Goal: Information Seeking & Learning: Find specific fact

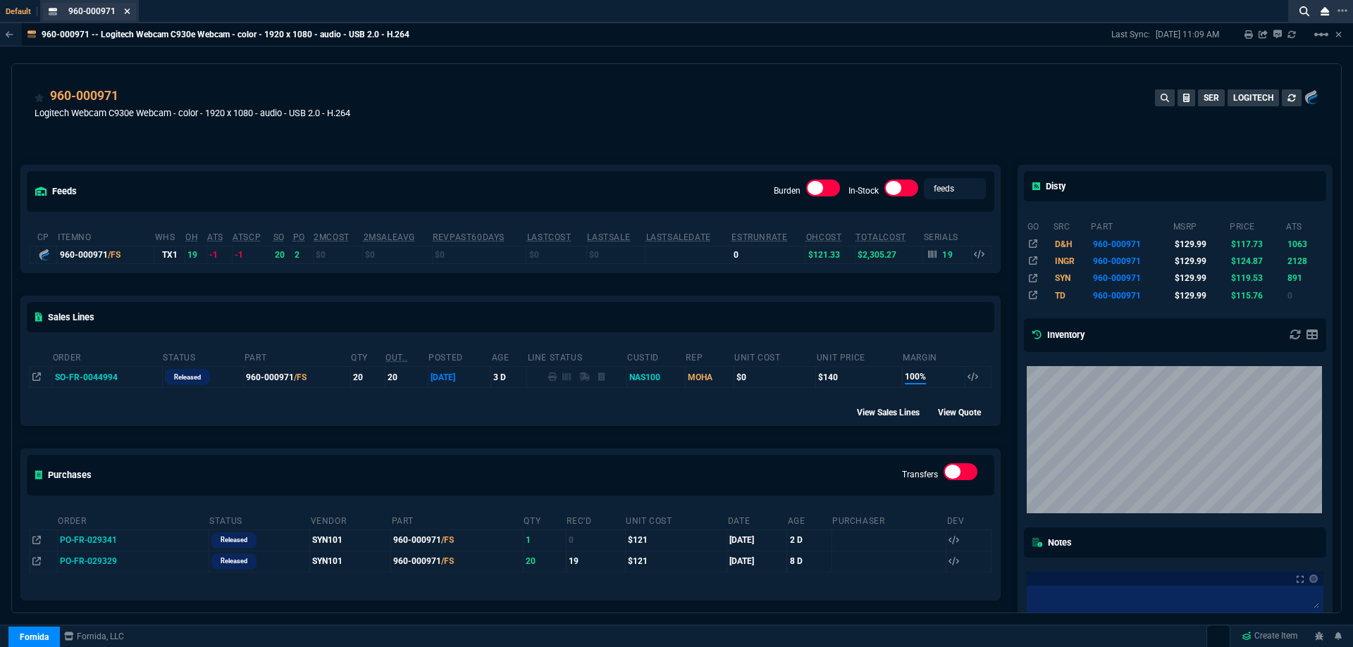
click at [127, 12] on icon at bounding box center [128, 11] width 6 height 6
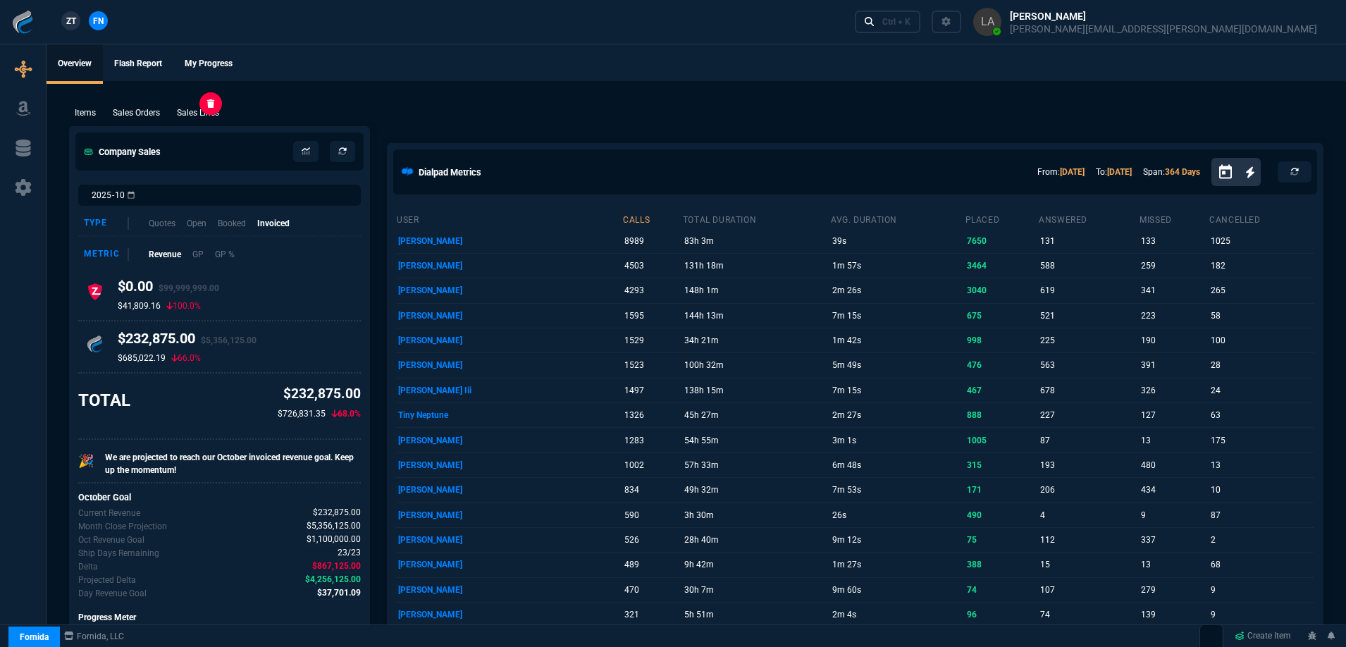
click at [195, 111] on p "Sales Lines" at bounding box center [198, 112] width 42 height 13
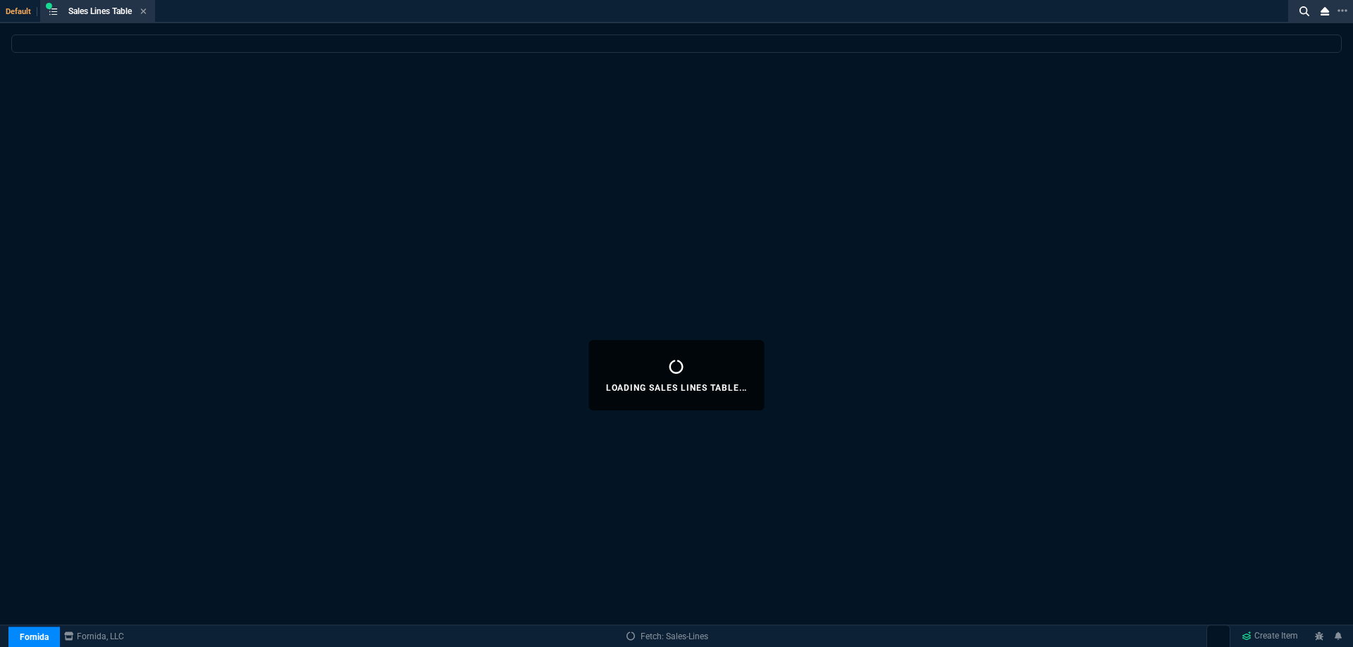
select select
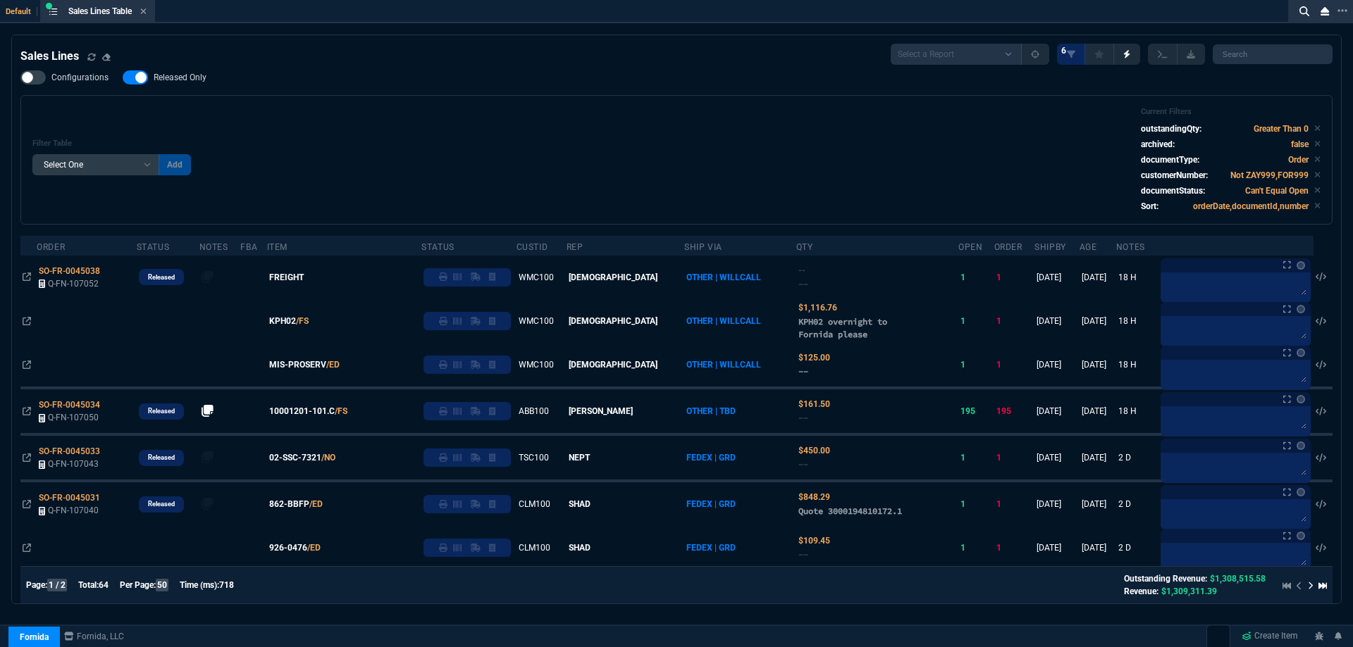
click at [173, 79] on span "Released Only" at bounding box center [180, 77] width 53 height 11
click at [123, 78] on input "Released Only" at bounding box center [122, 77] width 1 height 1
checkbox input "false"
click at [426, 130] on div "Filter Table Select One Add Filter () Age () ATS () Cond (itemVariantCode) Cust…" at bounding box center [676, 160] width 1288 height 106
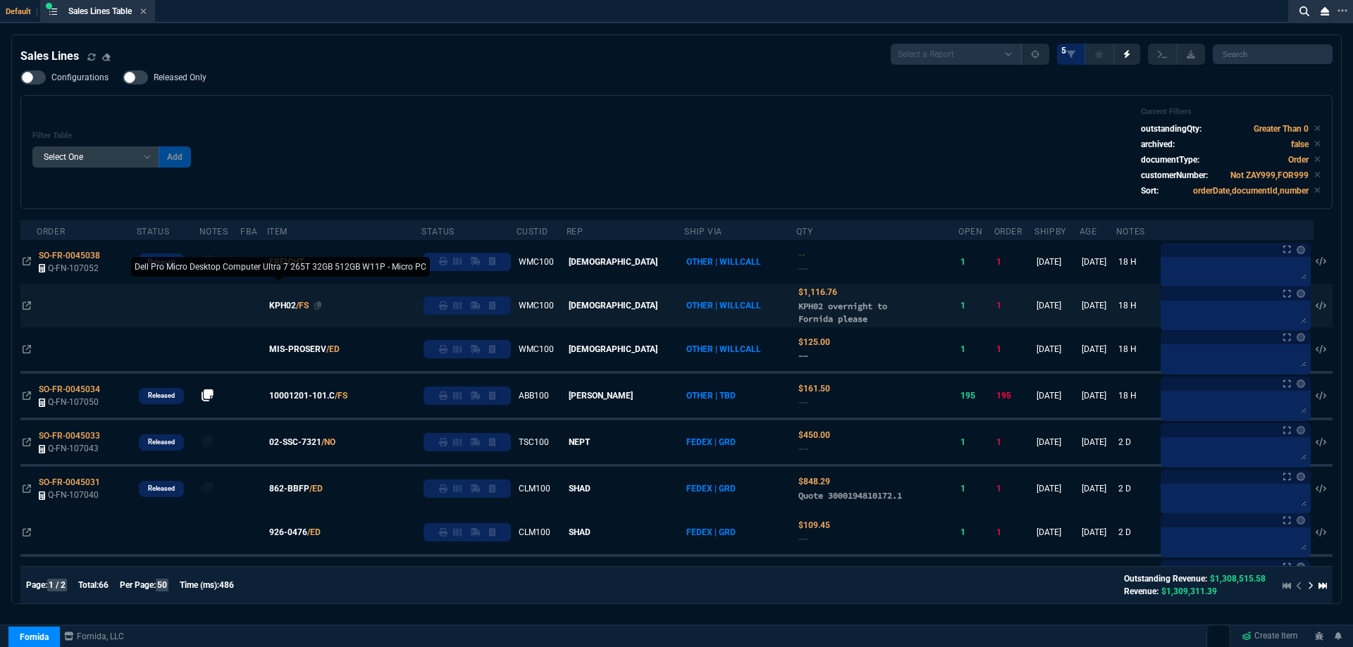
click at [296, 309] on span "KPH02" at bounding box center [282, 305] width 27 height 13
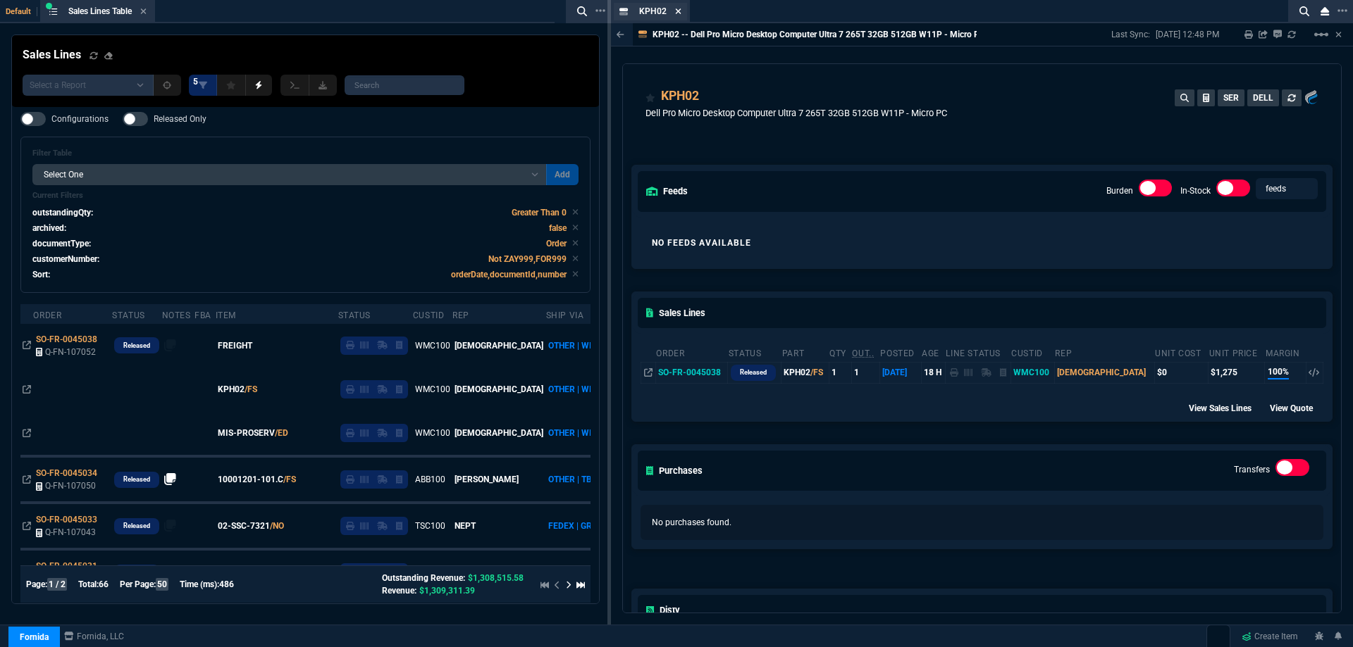
click at [678, 16] on fa-icon at bounding box center [678, 12] width 6 height 10
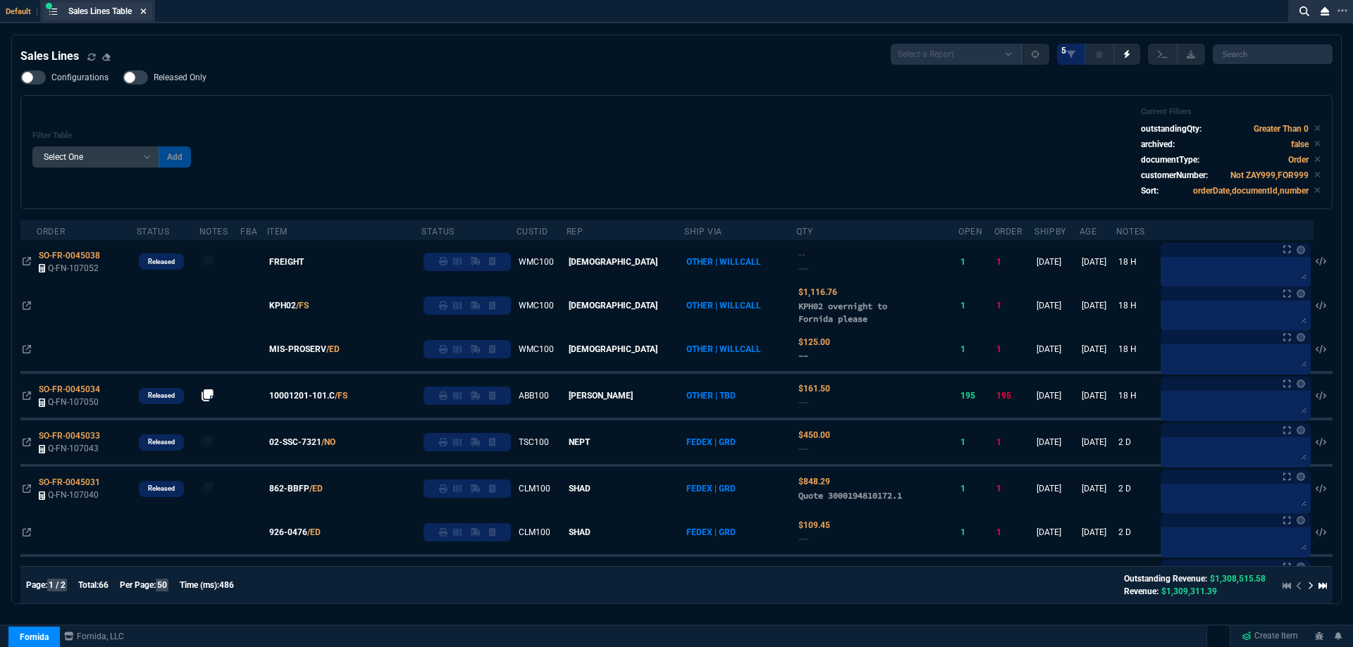
click at [144, 11] on icon at bounding box center [143, 11] width 6 height 8
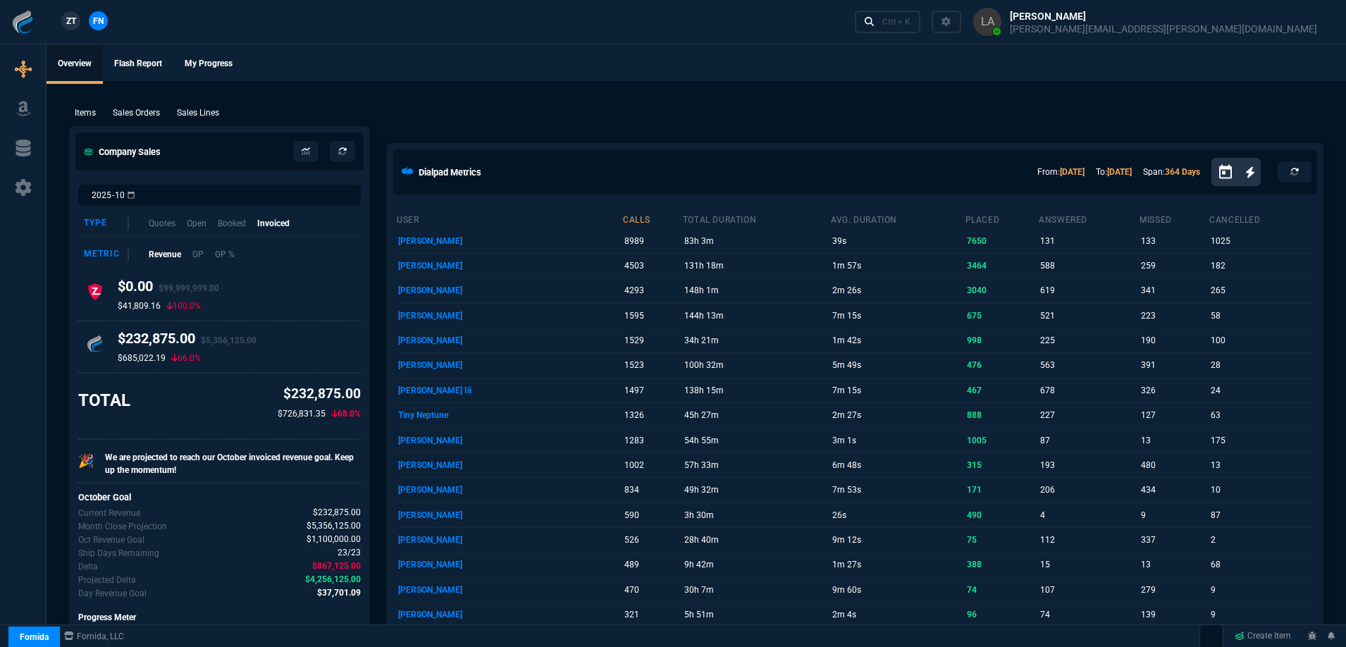
click at [70, 24] on span "ZT" at bounding box center [71, 21] width 10 height 13
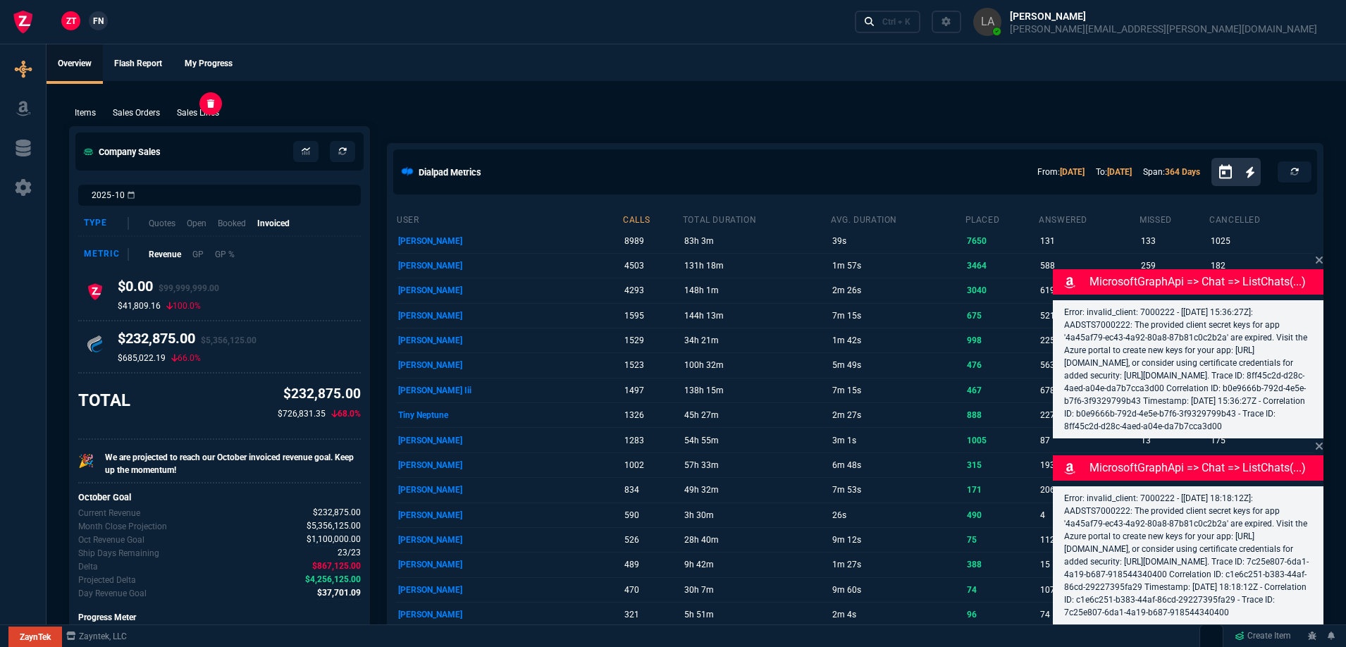
click at [208, 116] on p "Sales Lines" at bounding box center [198, 112] width 42 height 13
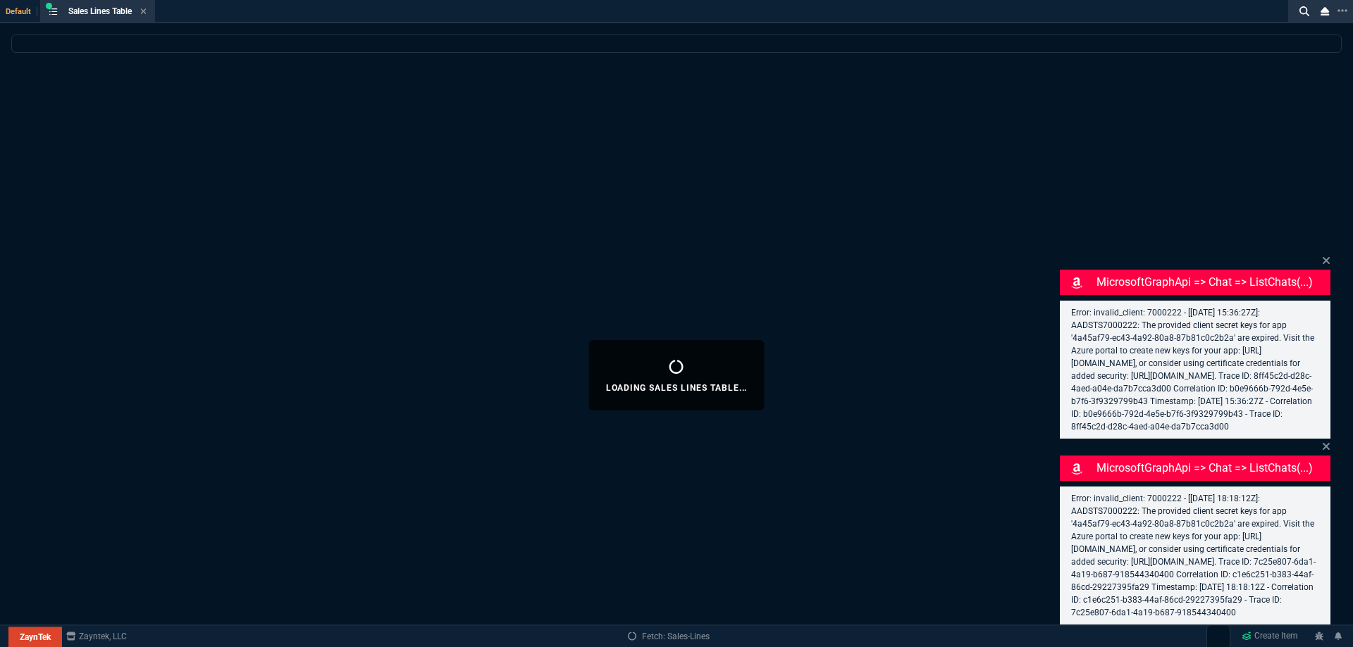
select select
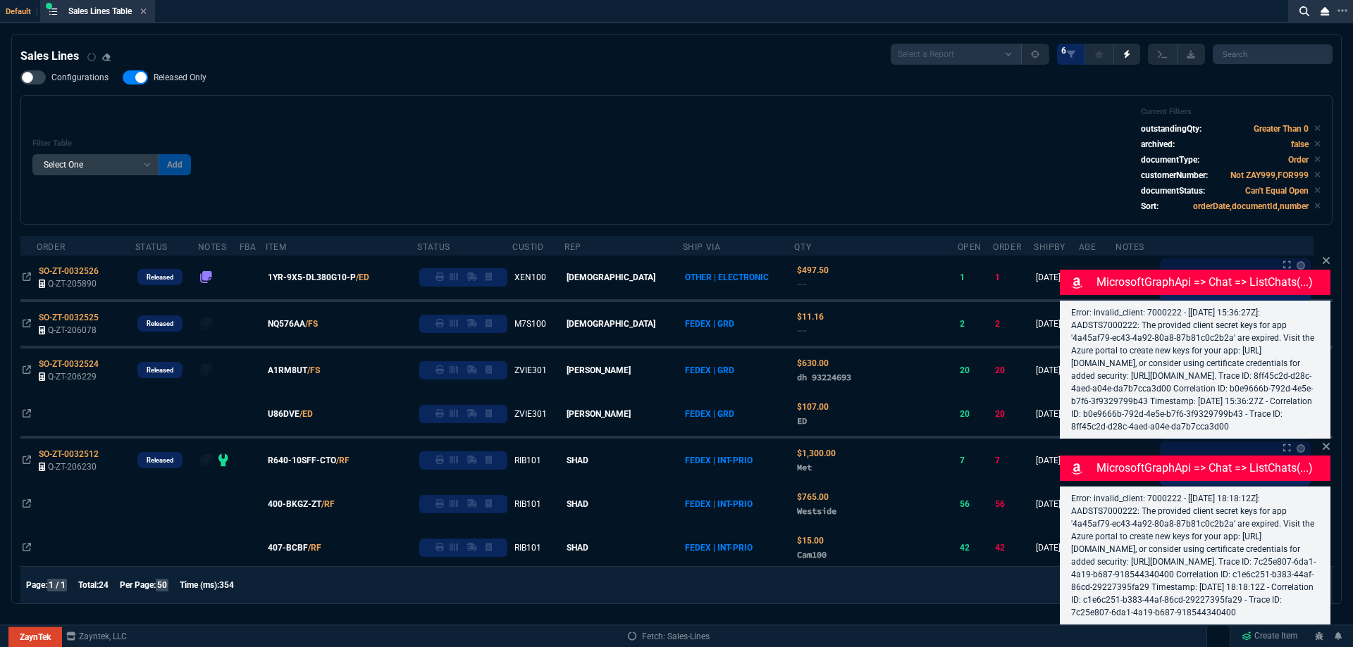
click at [188, 84] on label "Released Only" at bounding box center [172, 77] width 98 height 14
click at [123, 78] on input "Released Only" at bounding box center [122, 77] width 1 height 1
checkbox input "false"
click at [414, 121] on div "Filter Table Select One Add Filter () Age () ATS () Cond (itemVariantCode) Cust…" at bounding box center [676, 160] width 1288 height 106
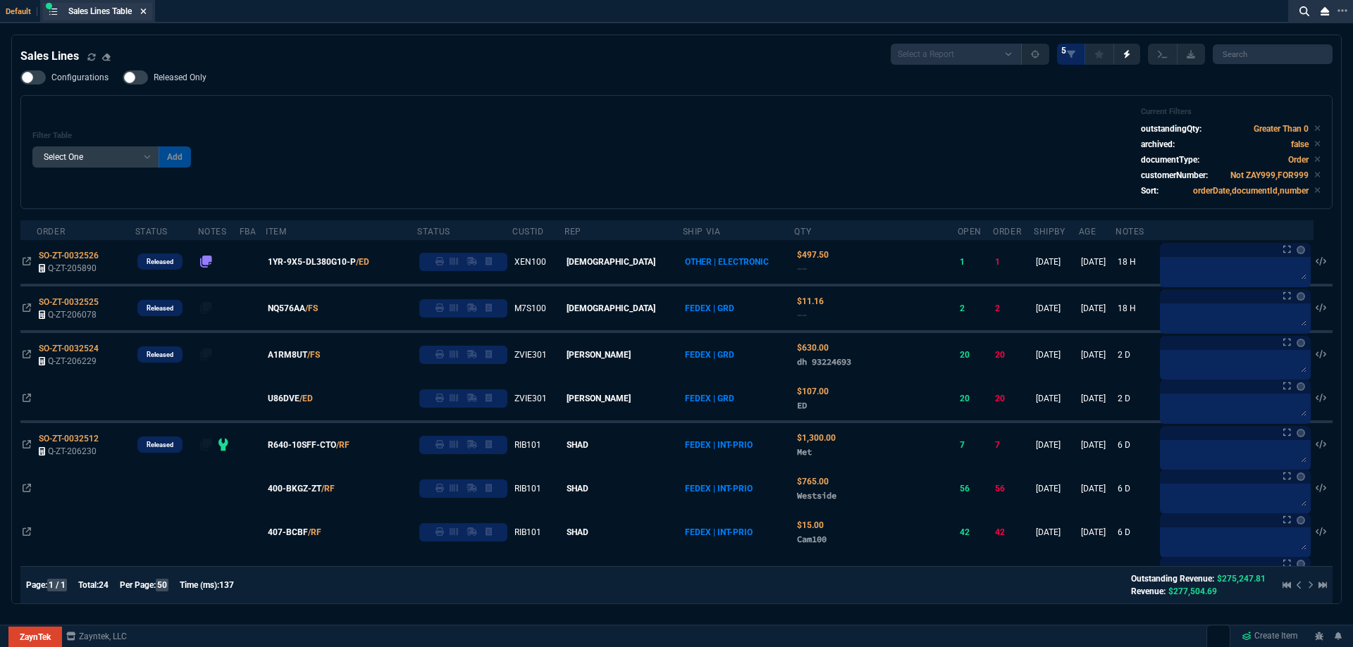
click at [147, 10] on icon at bounding box center [143, 11] width 6 height 8
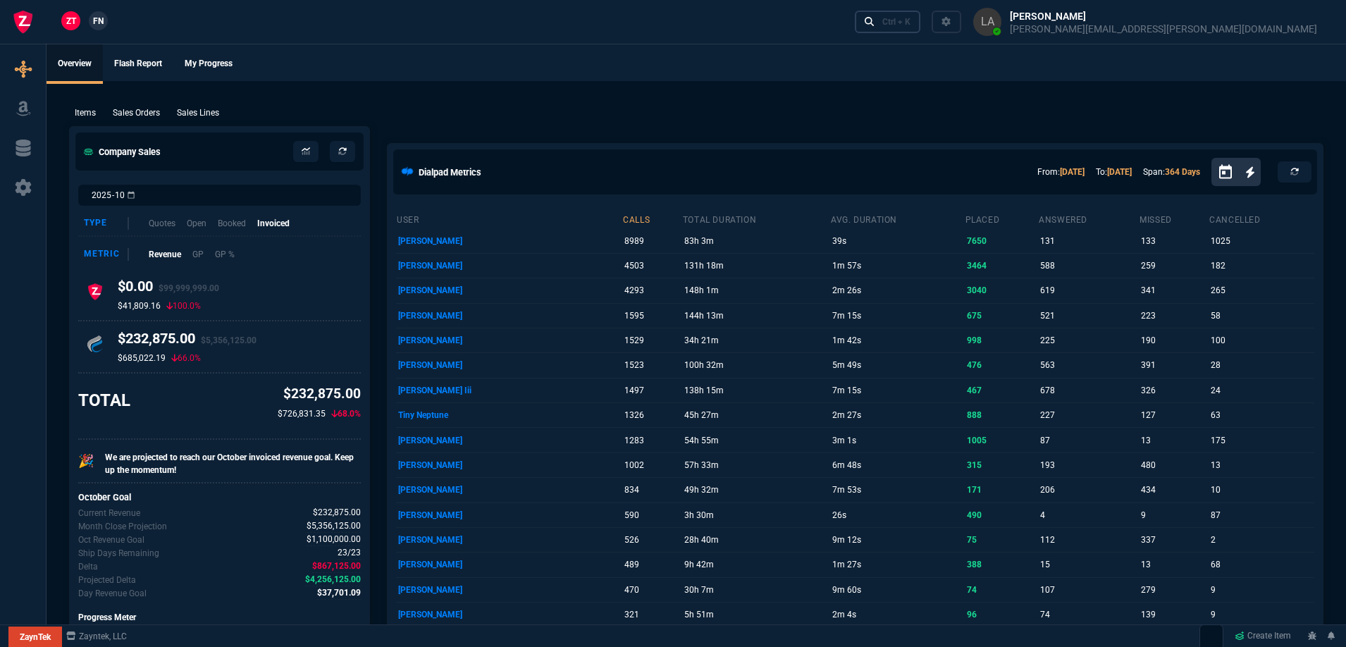
click at [874, 27] on nx-icon at bounding box center [869, 22] width 10 height 14
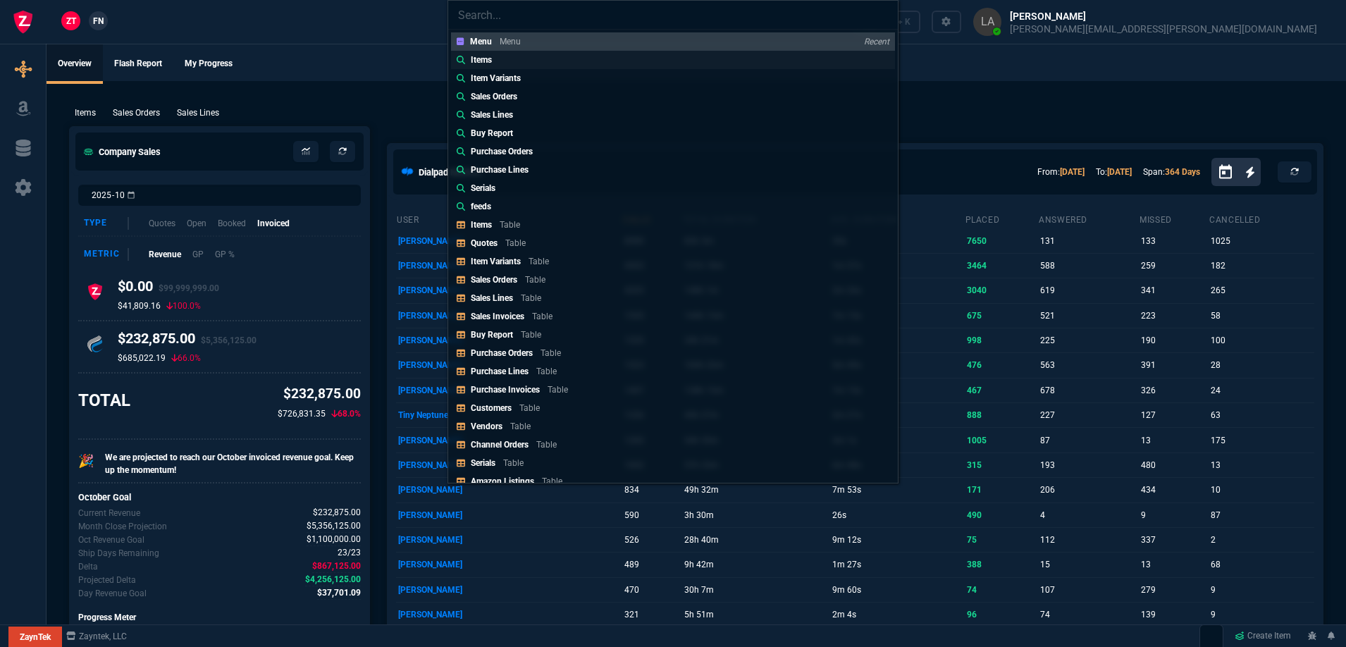
click at [518, 65] on link "Items" at bounding box center [673, 60] width 444 height 18
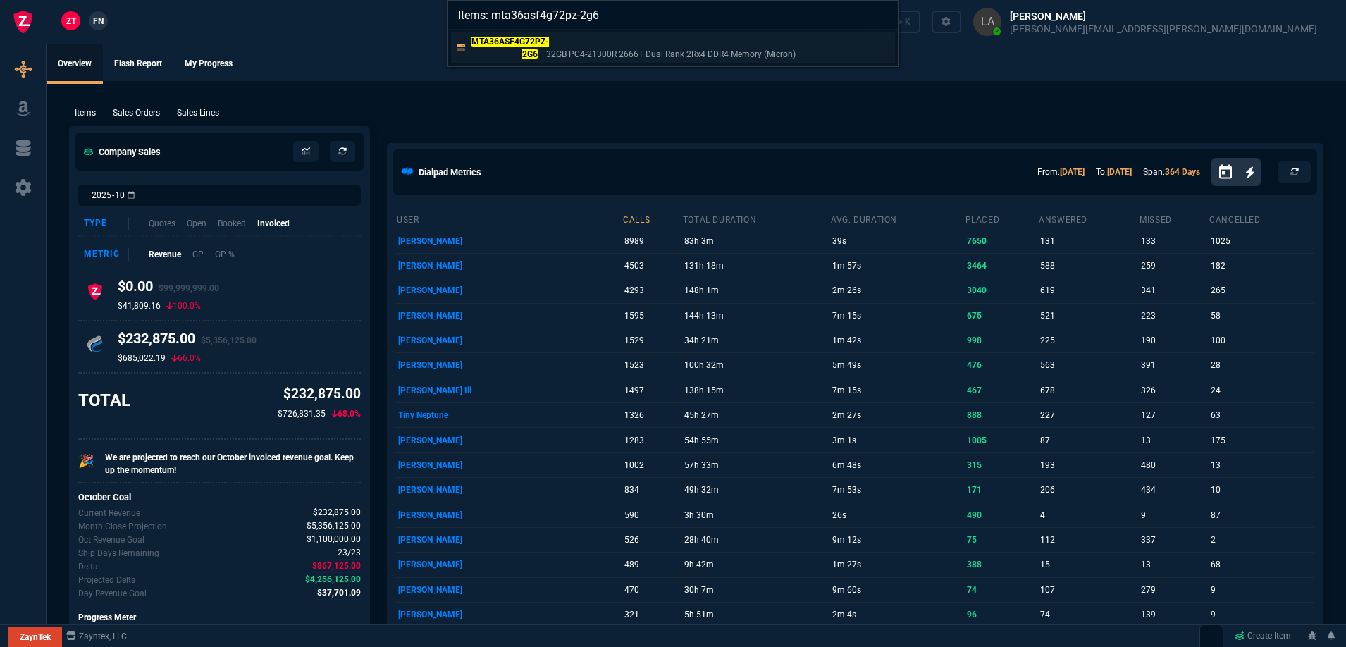
type input "Items: mta36asf4g72pz-2g6"
click at [524, 54] on mark "MTA36ASF4G72PZ-2G6" at bounding box center [510, 48] width 78 height 23
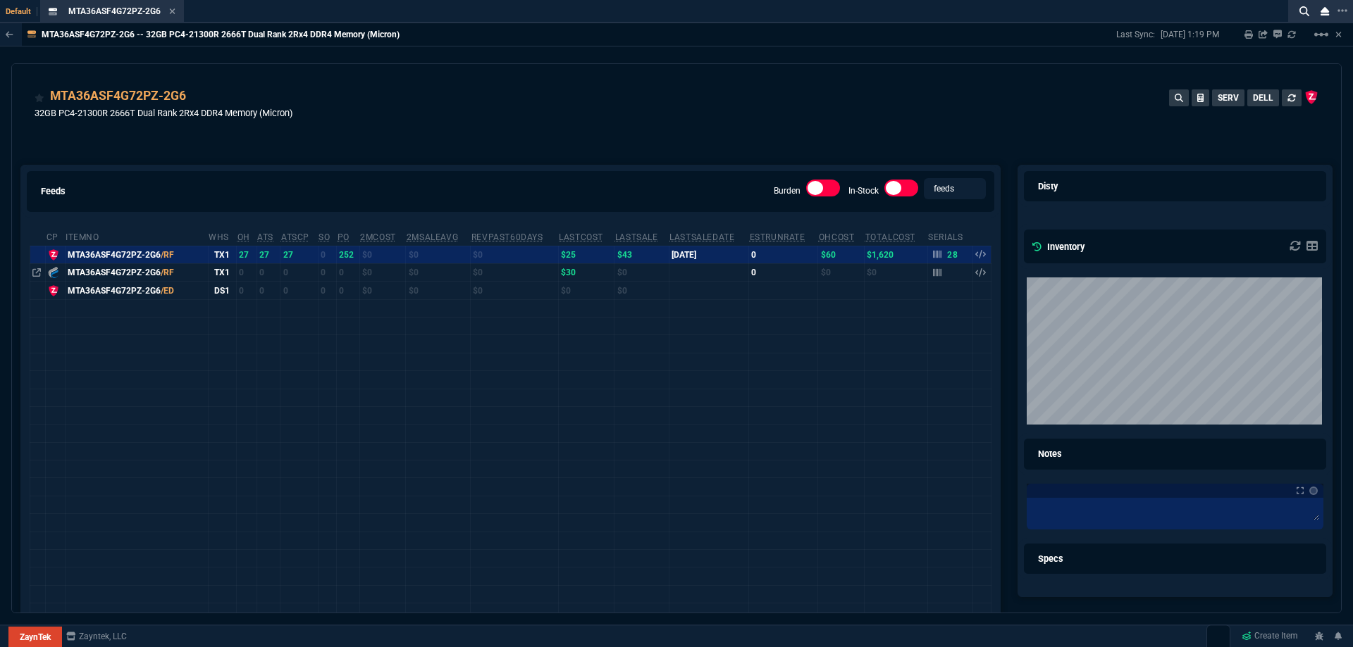
click at [615, 92] on div "MTA36ASF4G72PZ-2G6 32GB PC4-21300R 2666T Dual Rank 2Rx4 DDR4 Memory (Micron) SE…" at bounding box center [677, 112] width 1284 height 50
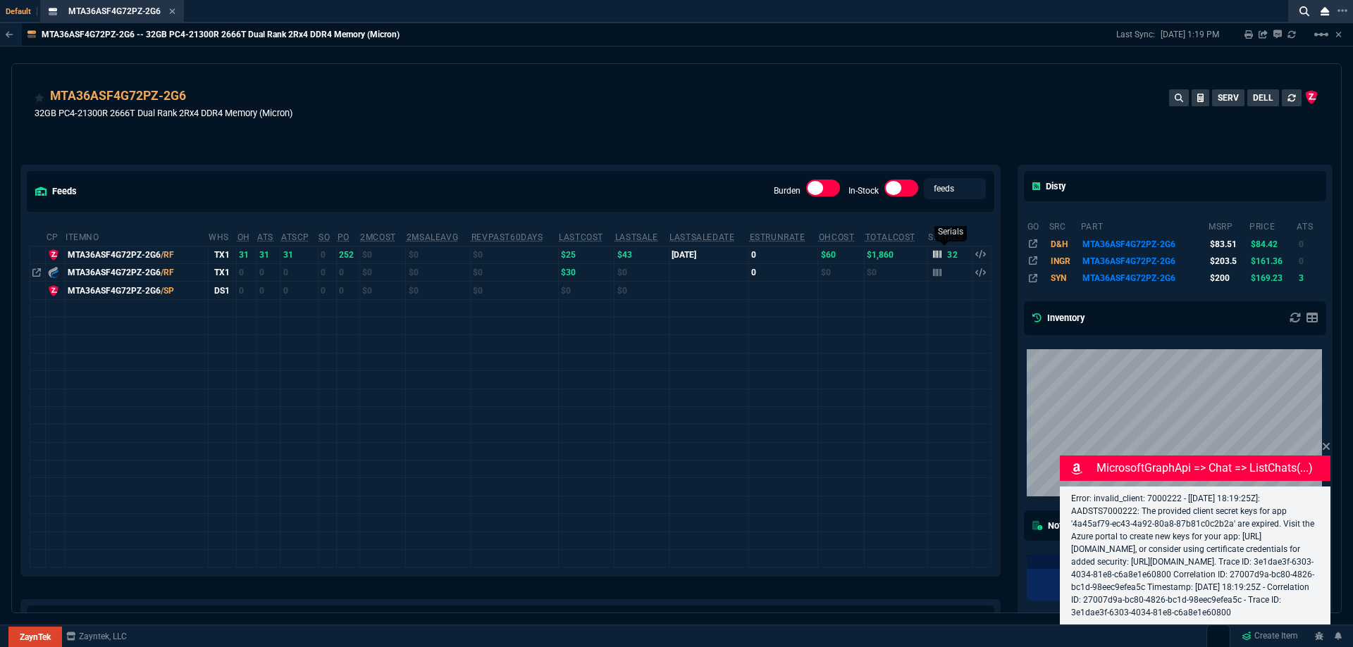
click at [934, 259] on icon at bounding box center [937, 254] width 8 height 8
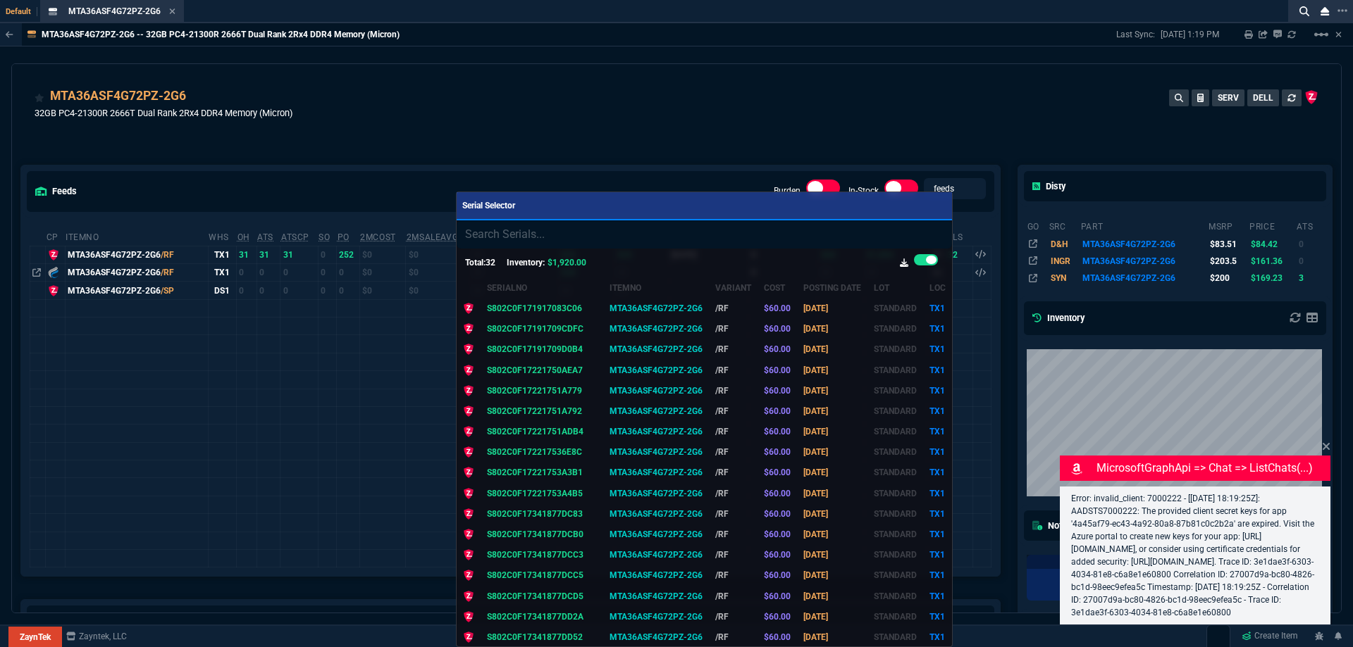
click at [657, 115] on div at bounding box center [676, 323] width 1353 height 647
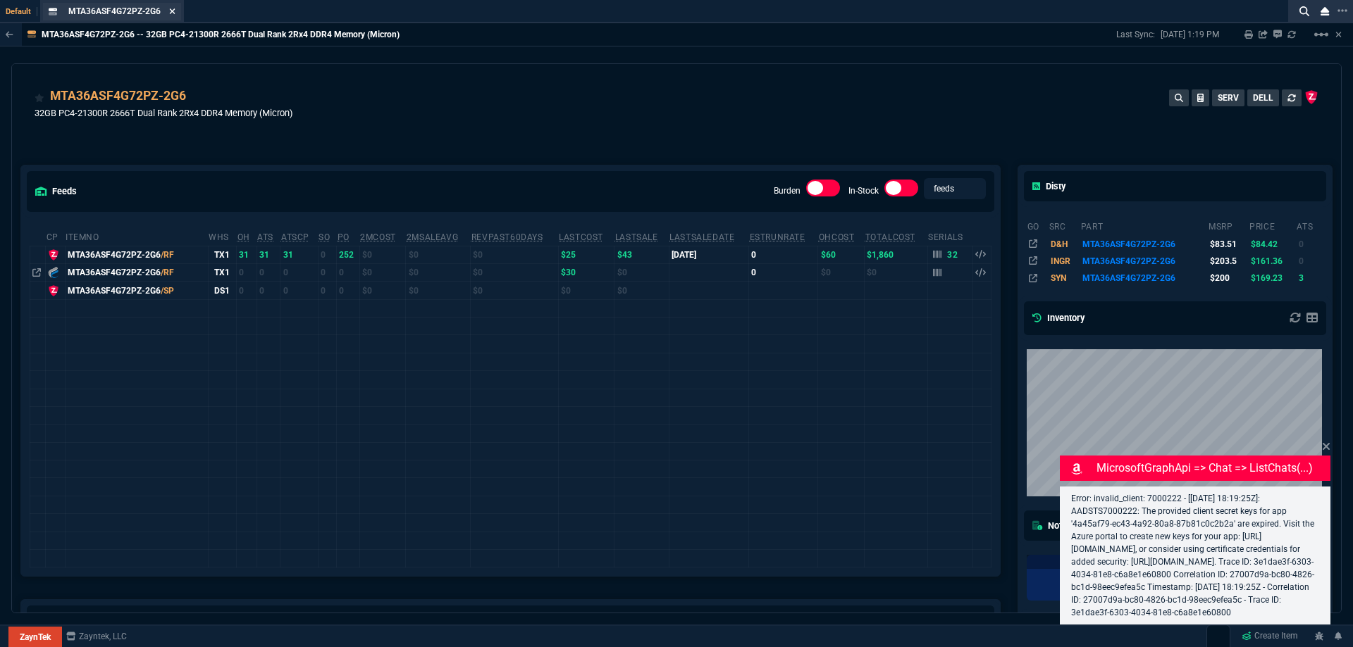
click at [175, 8] on icon at bounding box center [172, 11] width 6 height 8
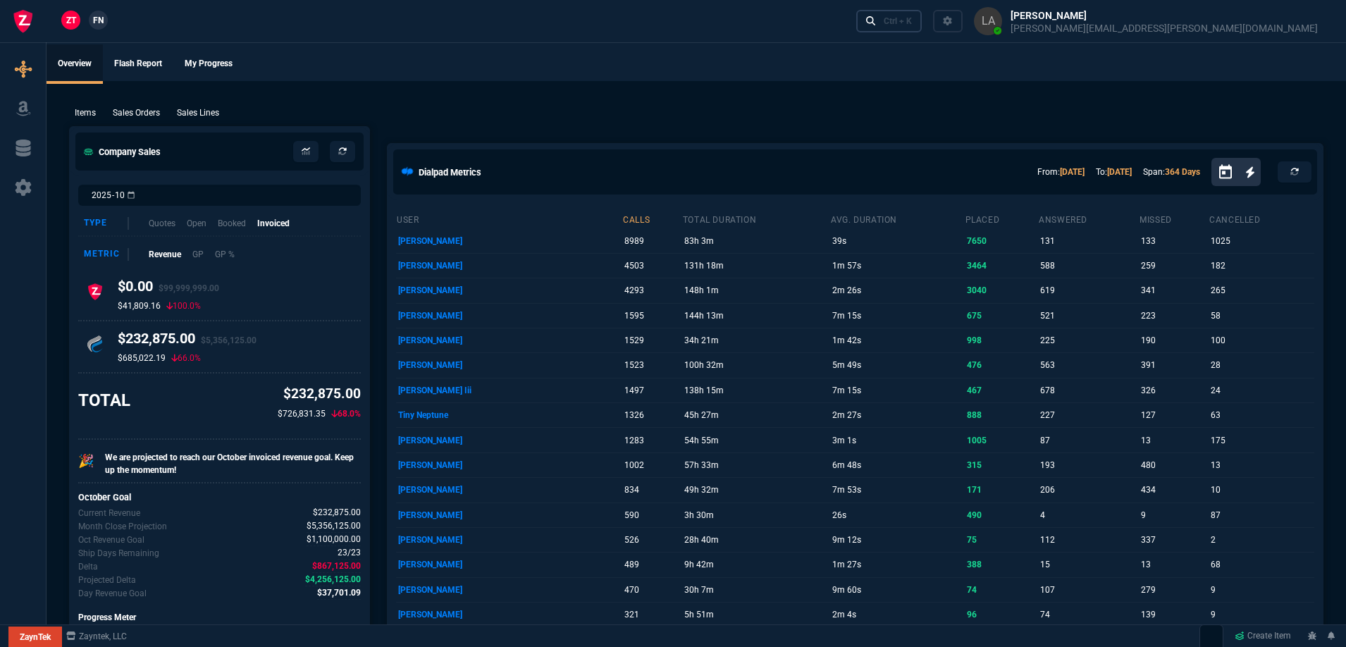
click at [912, 24] on div "Ctrl + K" at bounding box center [897, 20] width 28 height 11
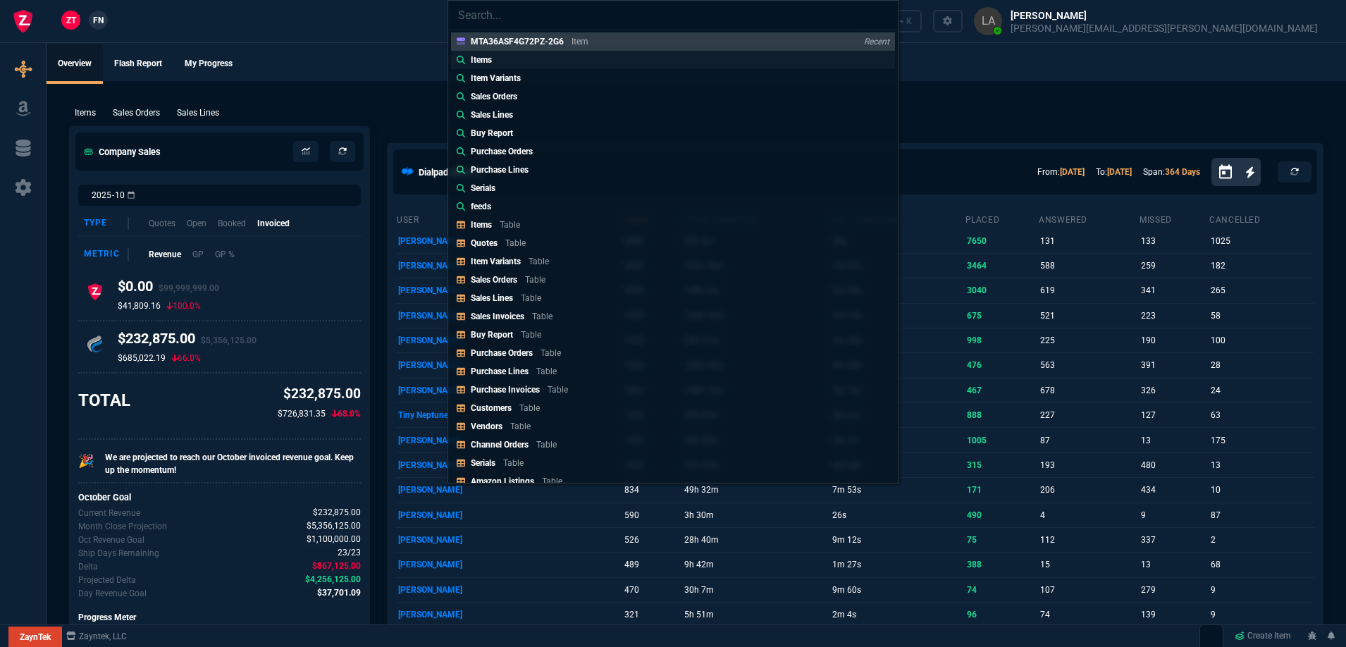
click at [538, 61] on link "Items" at bounding box center [673, 60] width 444 height 18
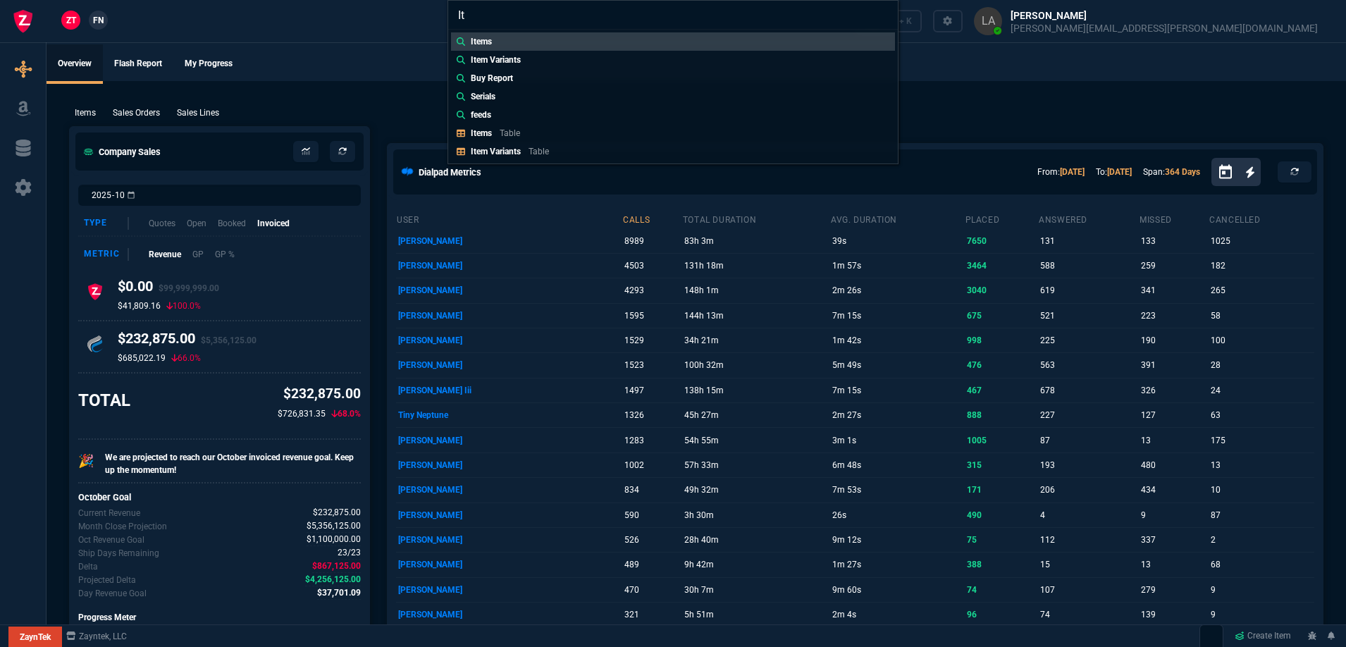
type input "I"
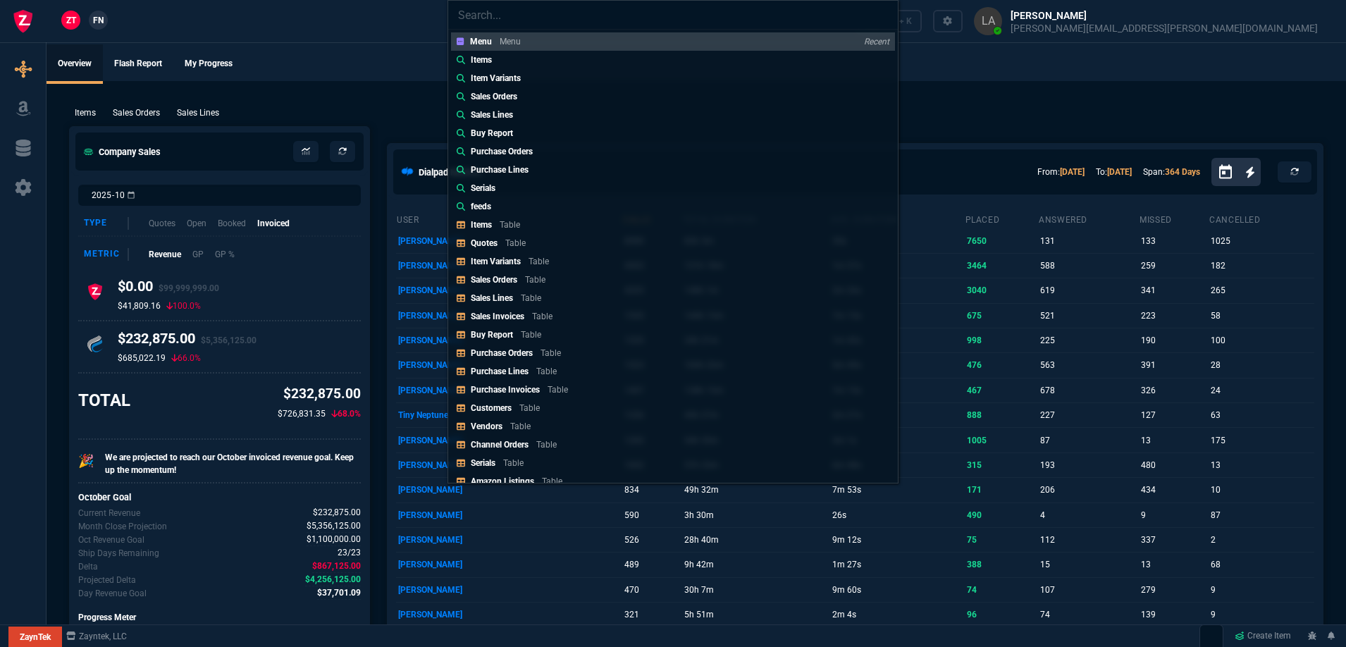
click at [96, 26] on div "Menu Menu Recent Items Item Variants Sales Orders Sales Lines Buy Report Purcha…" at bounding box center [673, 323] width 1346 height 647
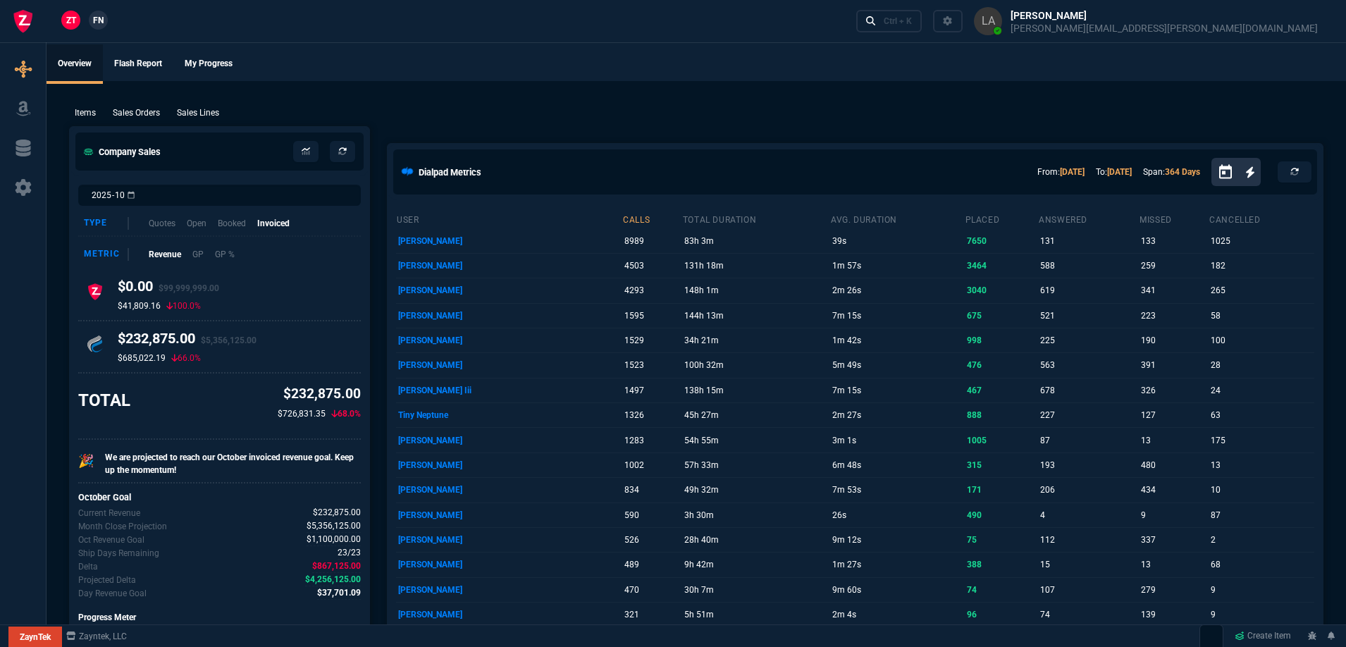
click at [96, 26] on span "FN" at bounding box center [98, 20] width 11 height 13
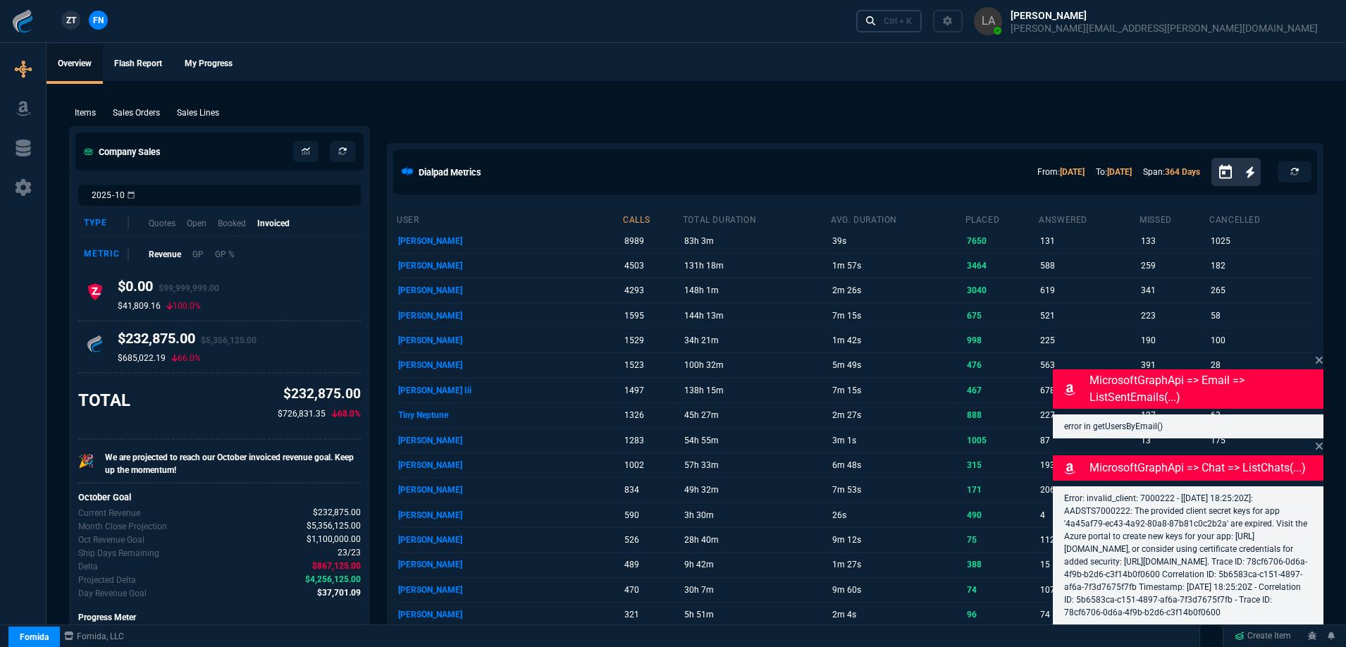
click at [922, 30] on link "Ctrl + K" at bounding box center [889, 21] width 66 height 22
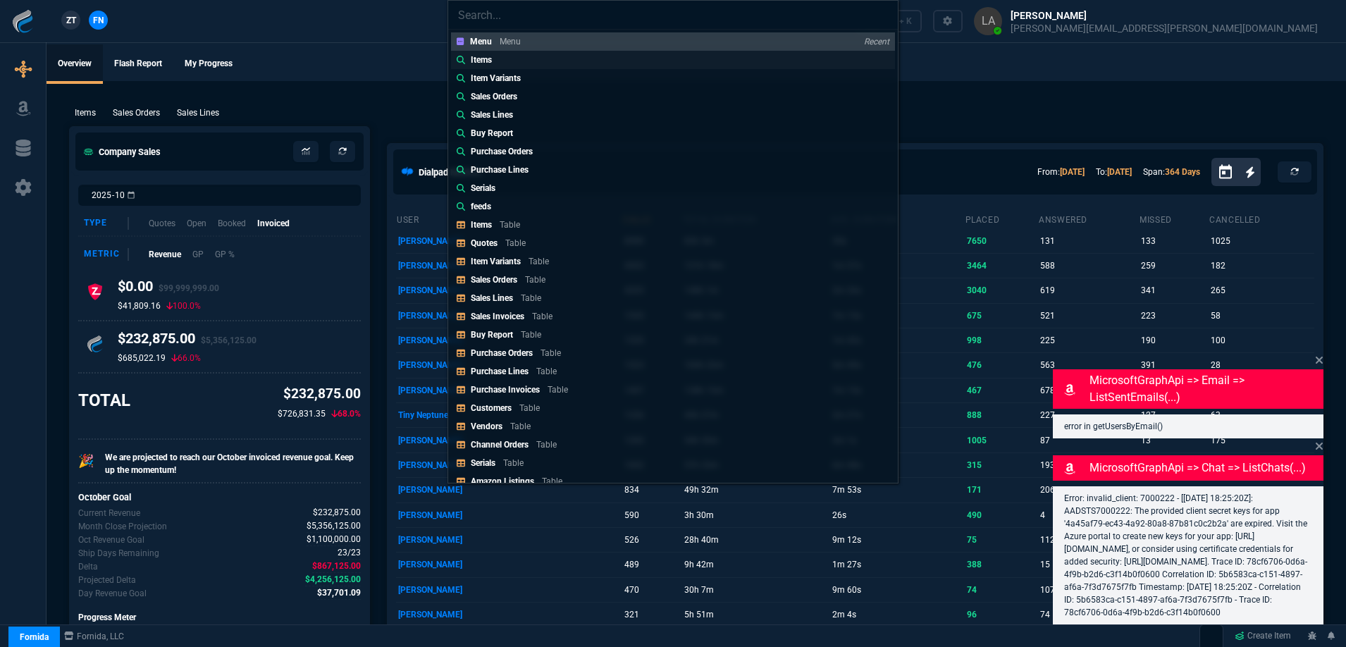
click at [495, 65] on div "Items" at bounding box center [484, 60] width 27 height 13
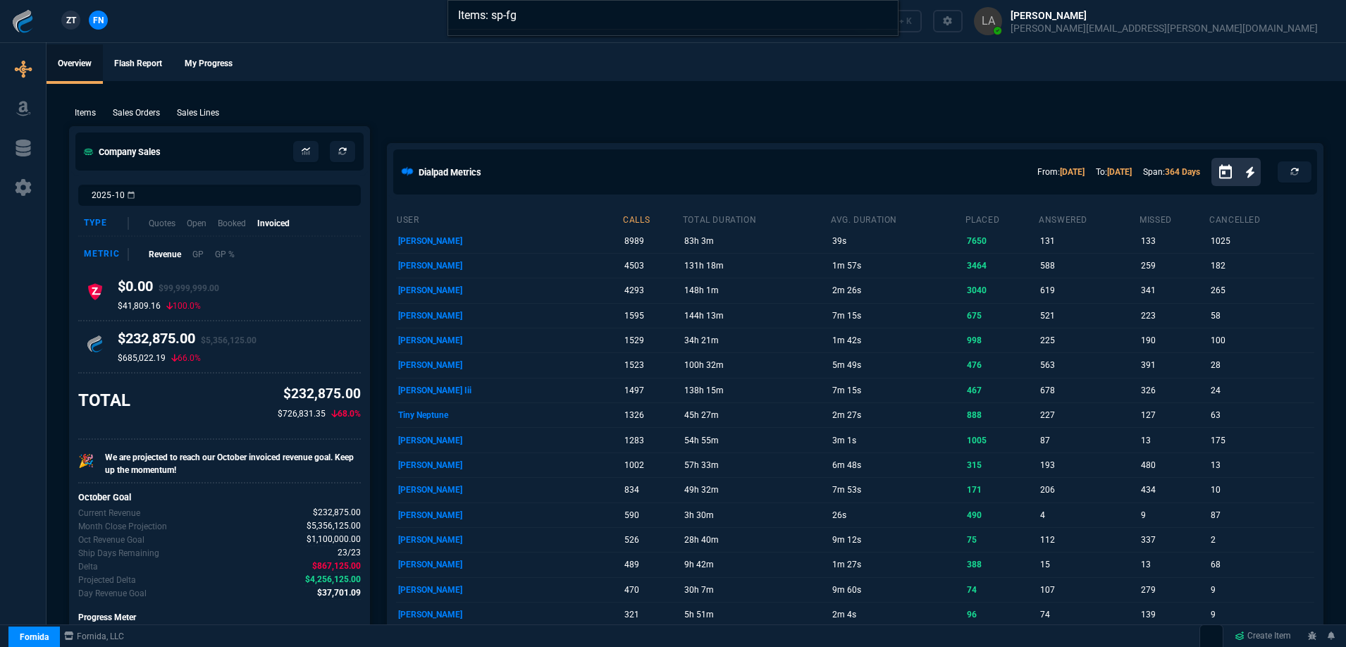
type input "Items: sp-fg"
click at [904, 67] on div "Items: sp-fg" at bounding box center [673, 323] width 1346 height 647
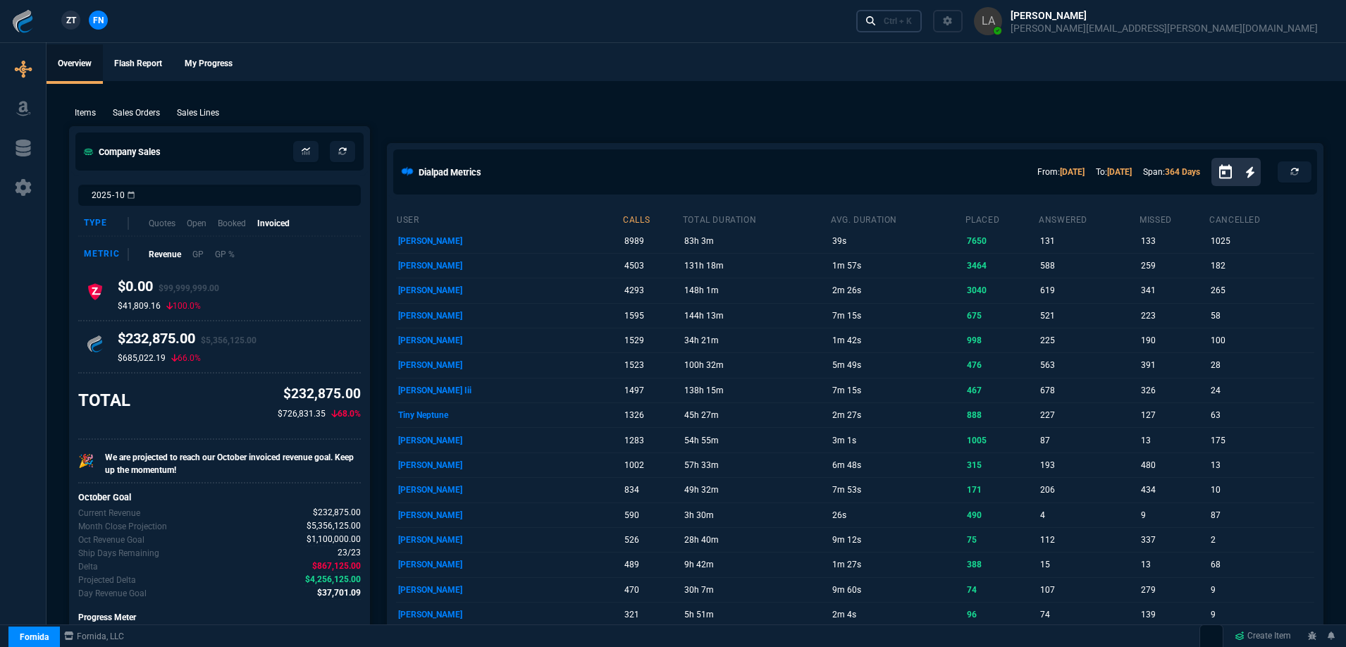
click at [922, 30] on link "Ctrl + K" at bounding box center [889, 21] width 66 height 22
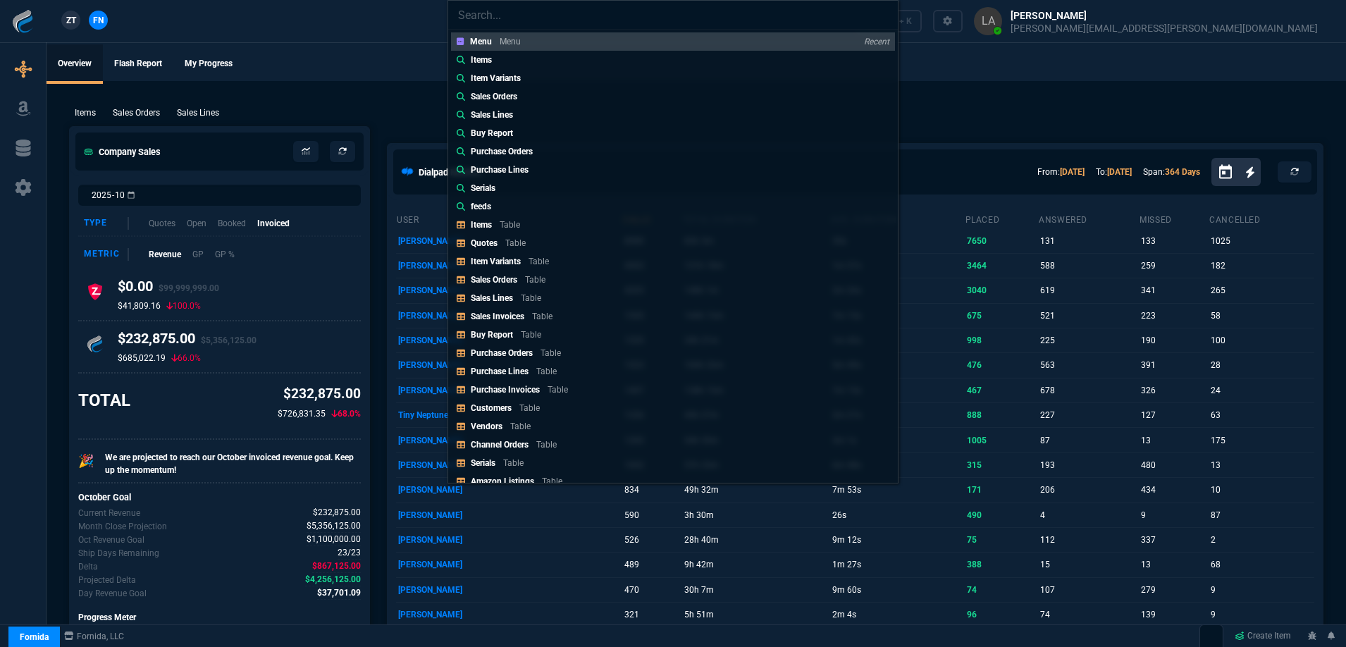
click at [173, 30] on div "Menu Menu Recent Items Item Variants Sales Orders Sales Lines Buy Report Purcha…" at bounding box center [673, 323] width 1346 height 647
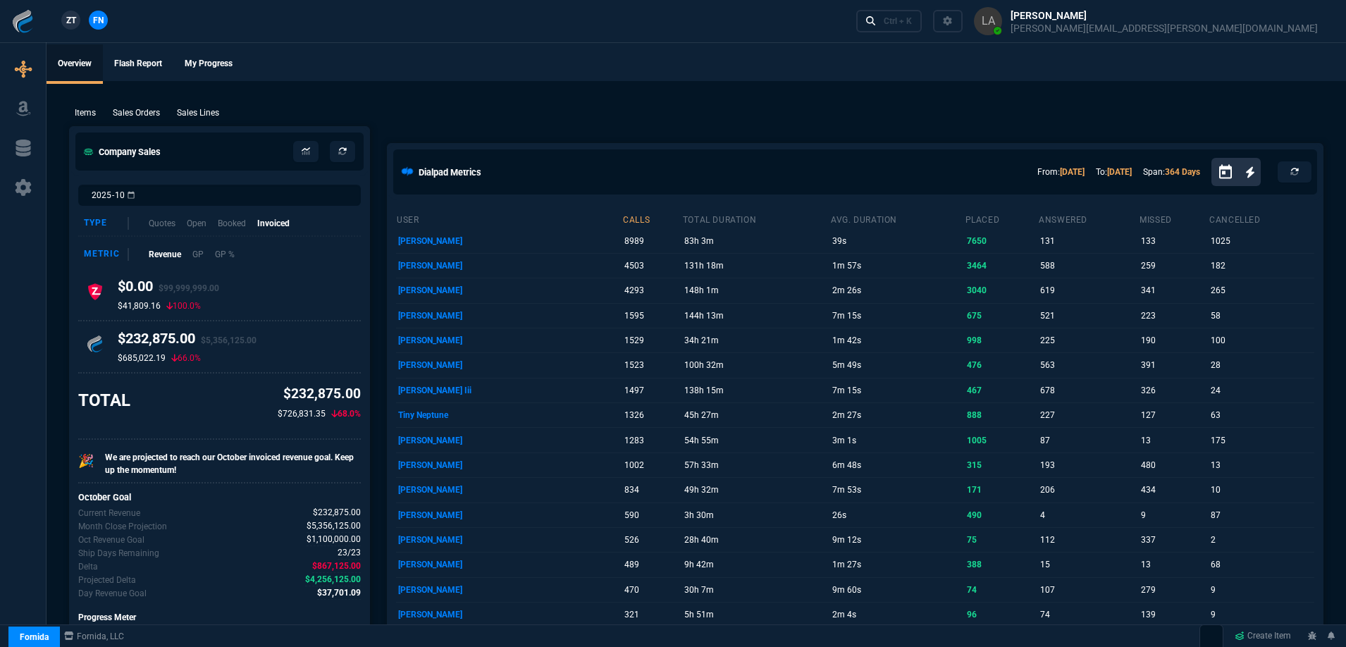
click at [74, 16] on span "ZT" at bounding box center [71, 20] width 10 height 13
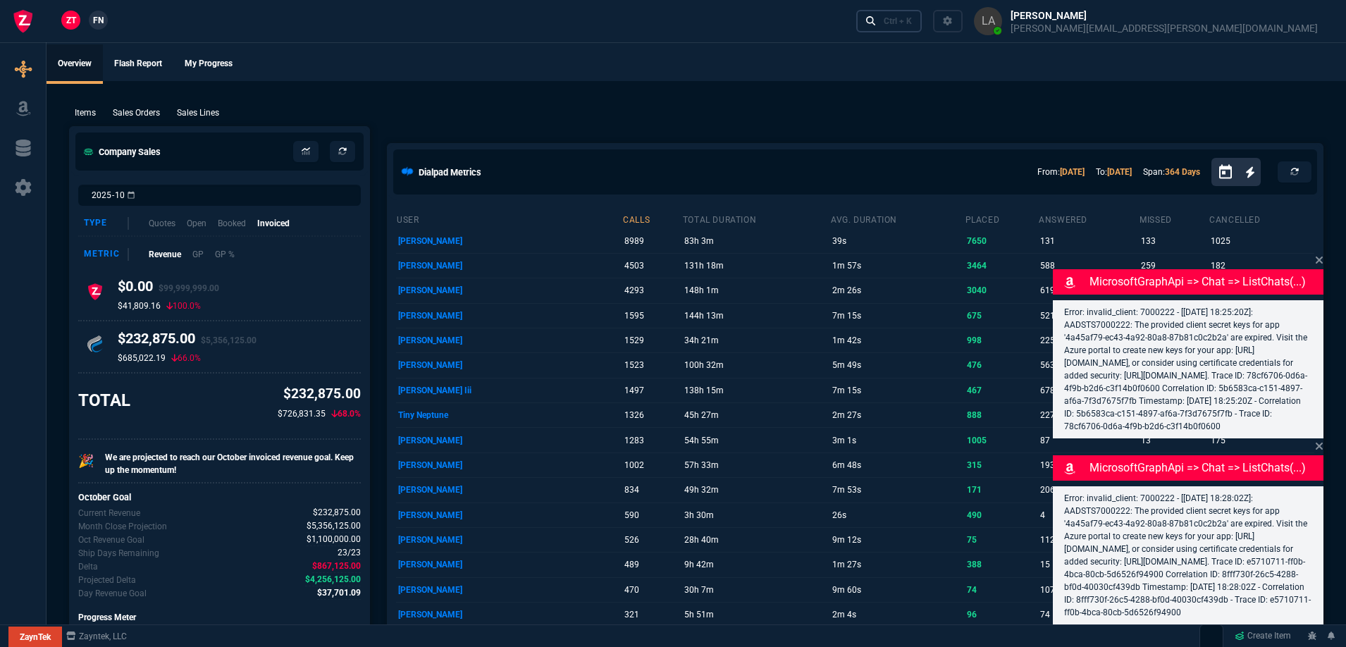
click at [912, 25] on div "Ctrl + K" at bounding box center [897, 20] width 28 height 11
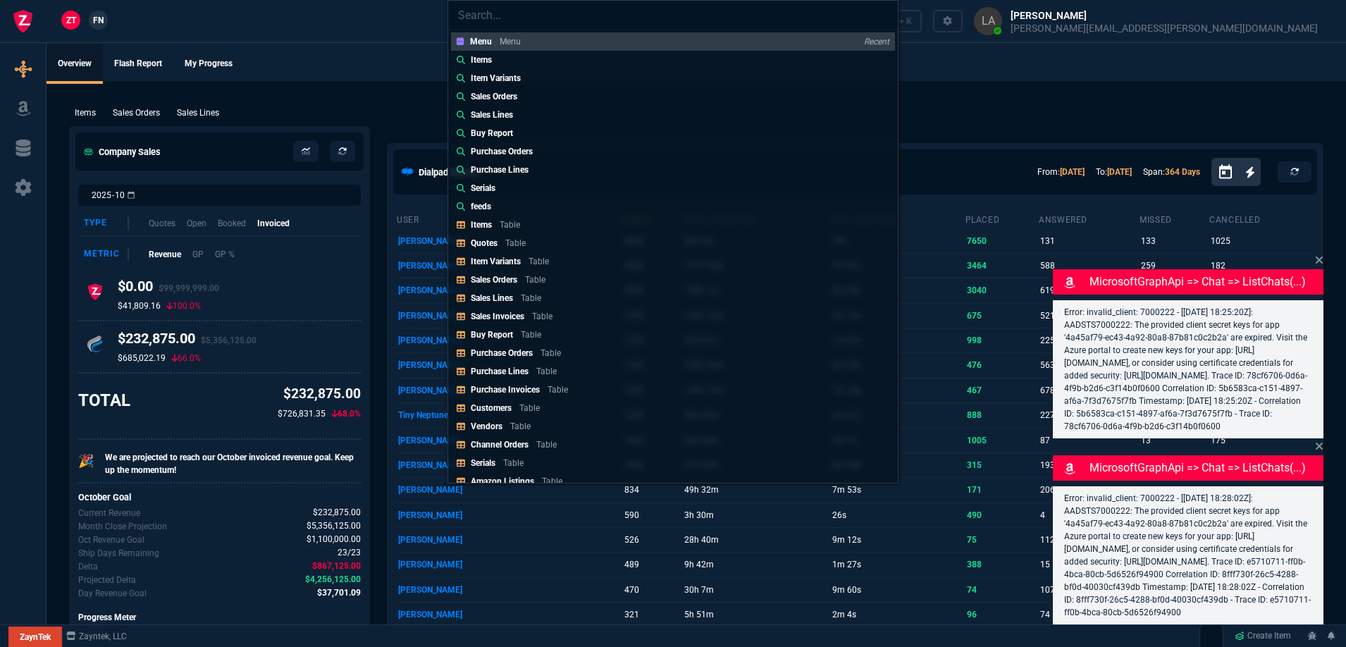
click at [364, 68] on div "Menu Menu Recent Items Item Variants Sales Orders Sales Lines Buy Report Purcha…" at bounding box center [673, 323] width 1346 height 647
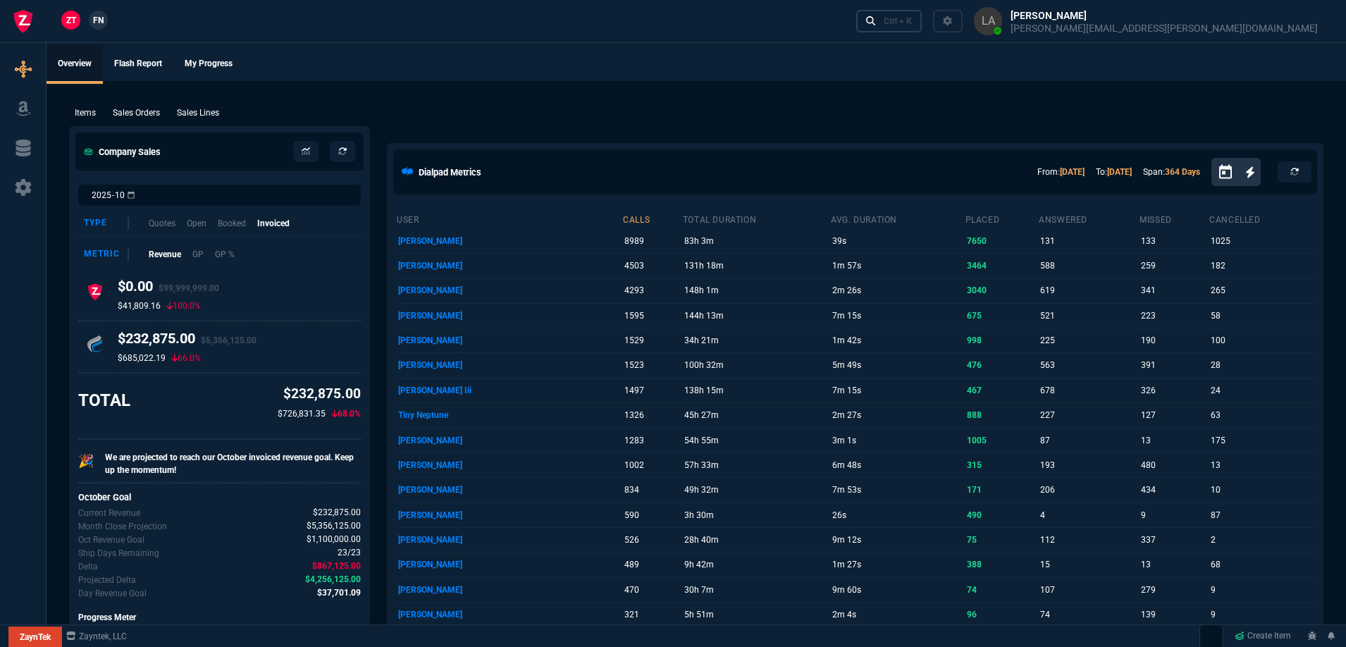
click at [922, 22] on link "Ctrl + K" at bounding box center [889, 21] width 66 height 22
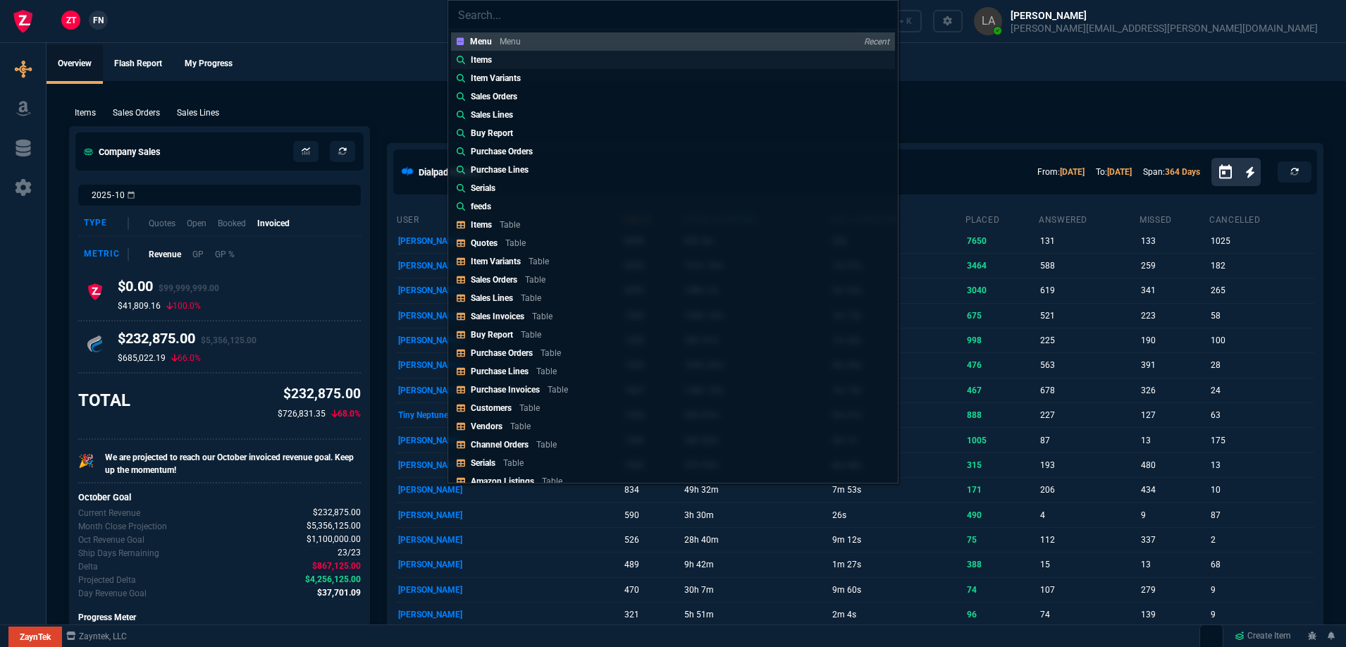
click at [507, 57] on link "Items" at bounding box center [673, 60] width 444 height 18
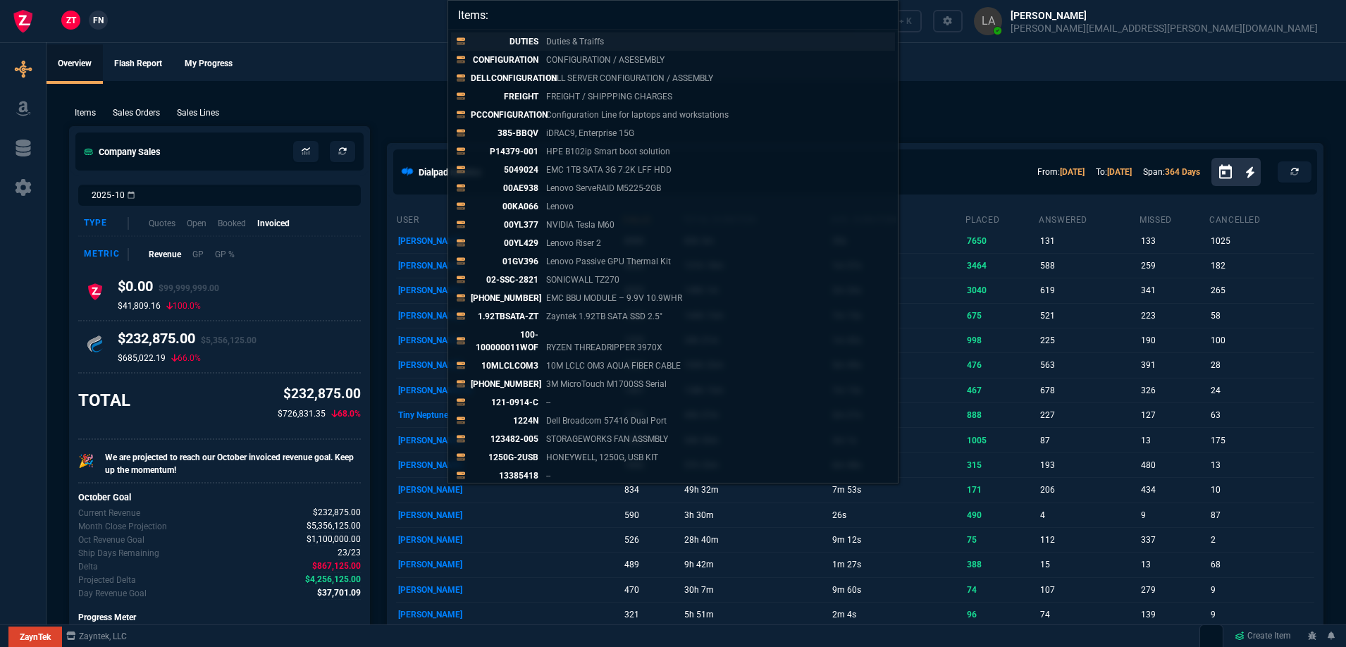
paste input "MTA36ASF4G72PZ-3G2J3TI"
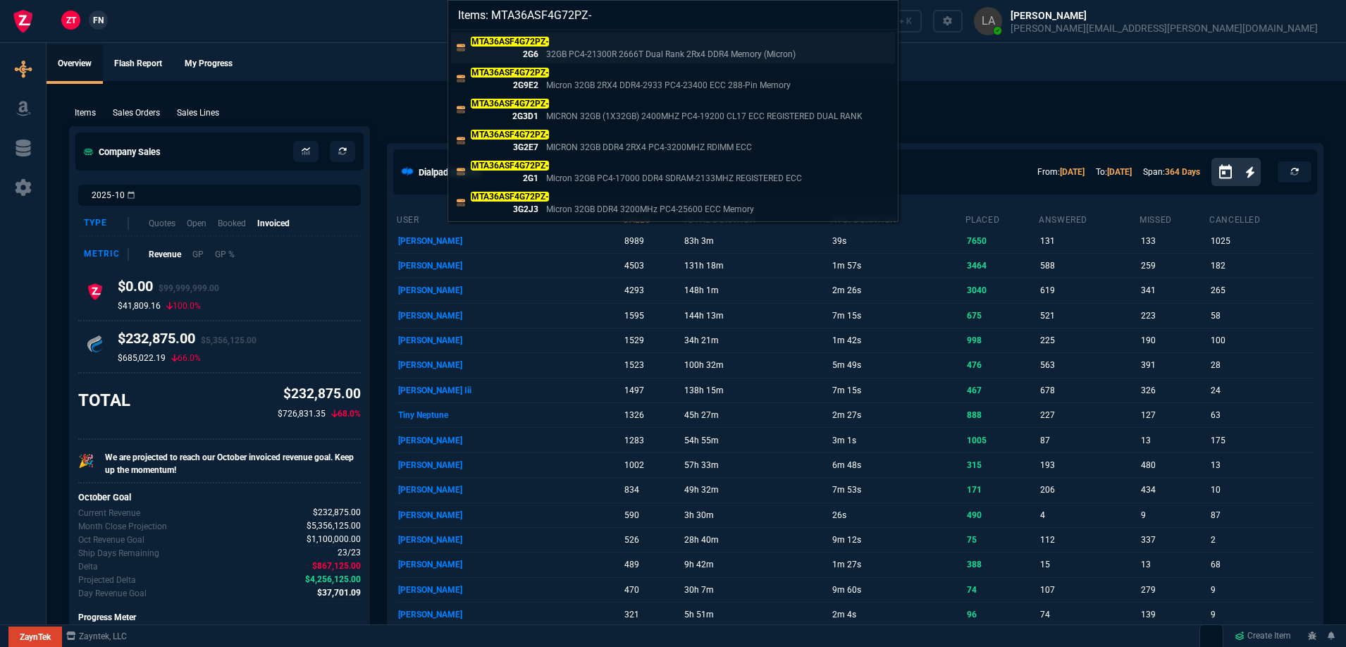
type input "Items: MTA36ASF4G72PZ-"
click at [535, 49] on p "MTA36ASF4G72PZ- 2G6" at bounding box center [505, 47] width 68 height 25
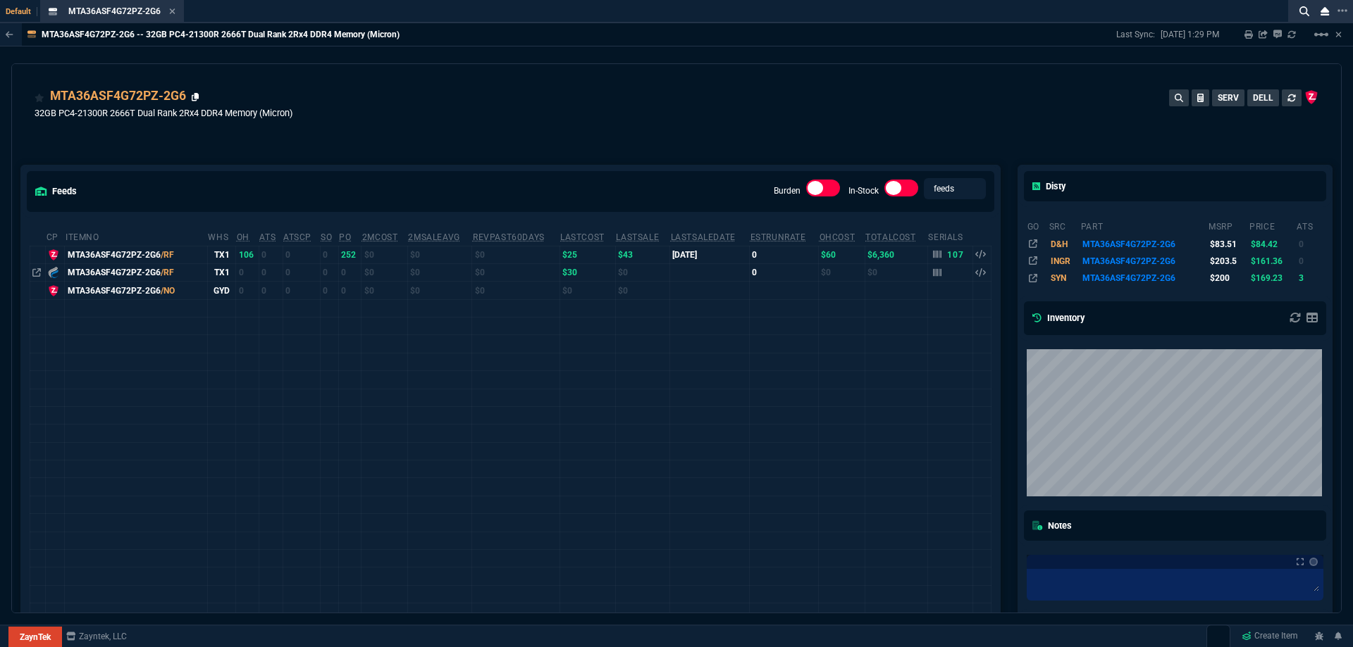
click at [195, 98] on icon at bounding box center [196, 97] width 8 height 8
click at [42, 128] on icon at bounding box center [44, 129] width 8 height 8
click at [172, 15] on fa-icon at bounding box center [172, 12] width 6 height 10
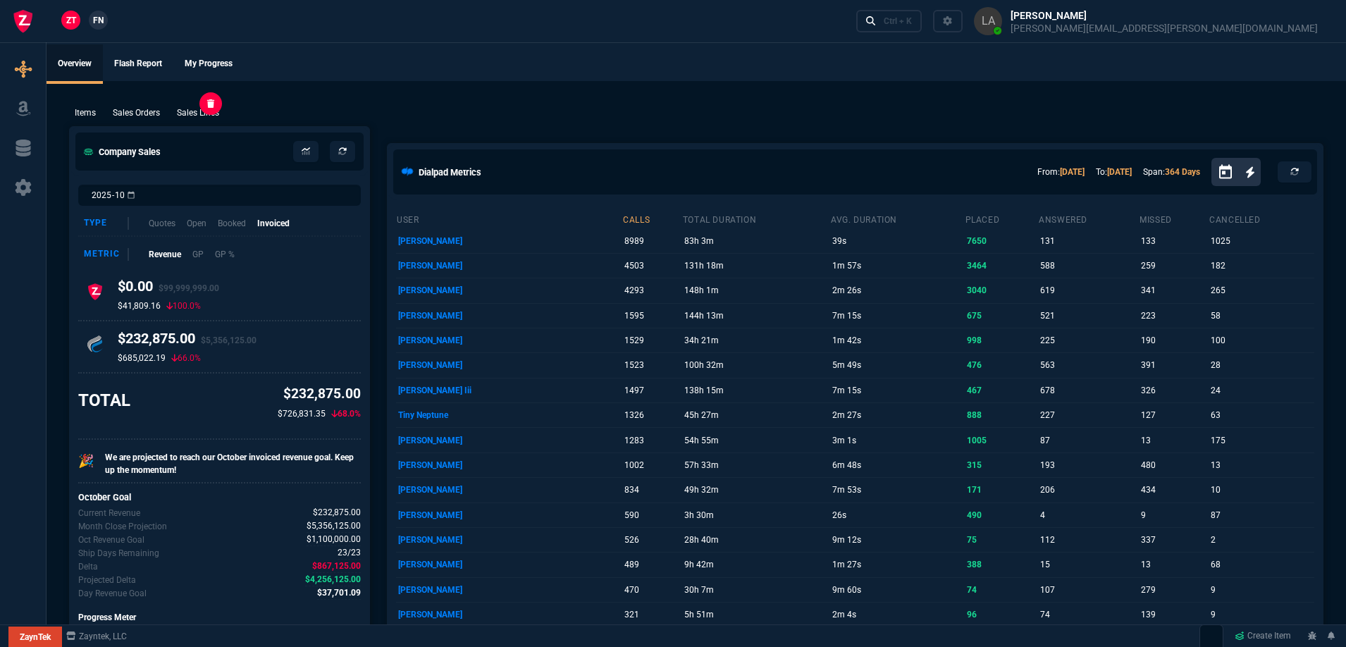
click at [199, 116] on p "Sales Lines" at bounding box center [198, 112] width 42 height 13
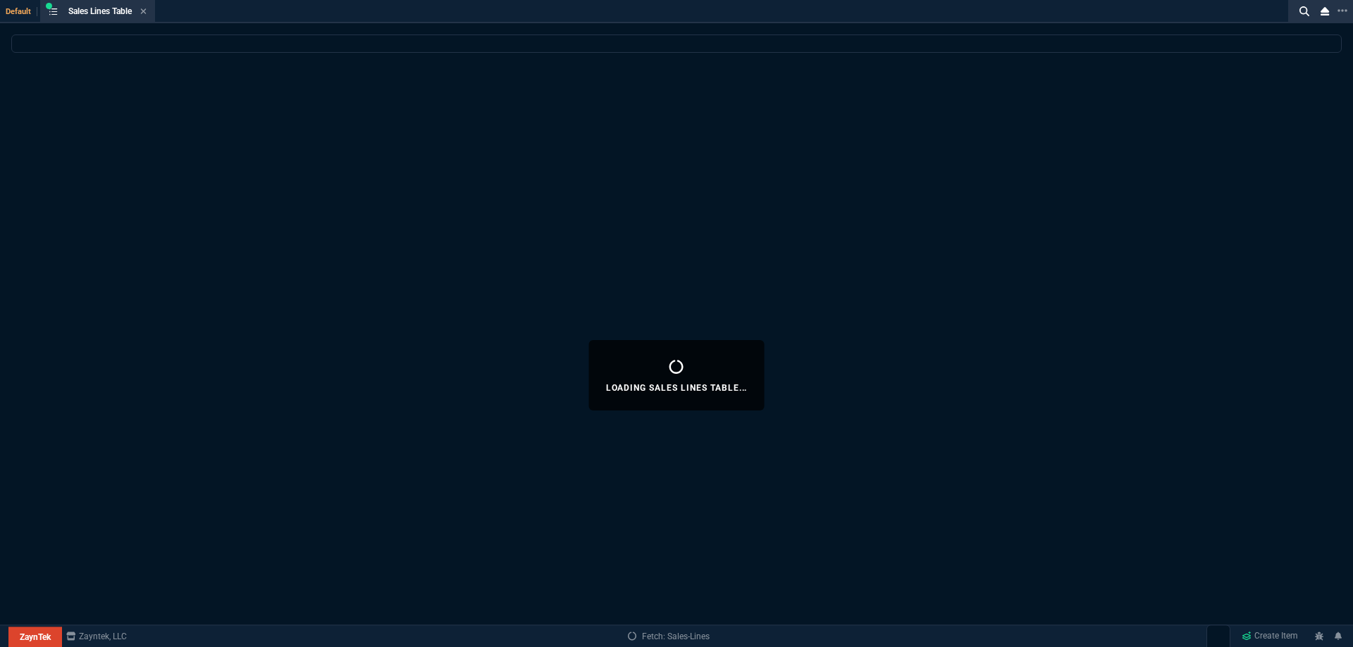
select select
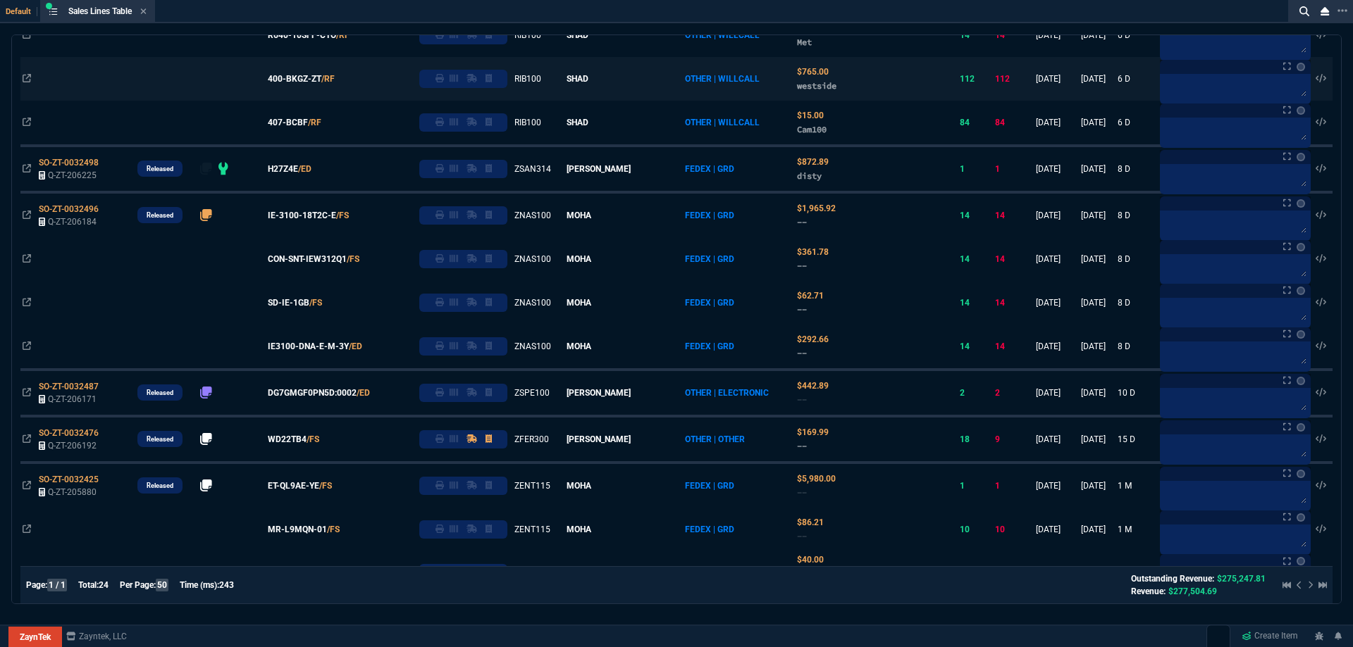
scroll to position [640, 0]
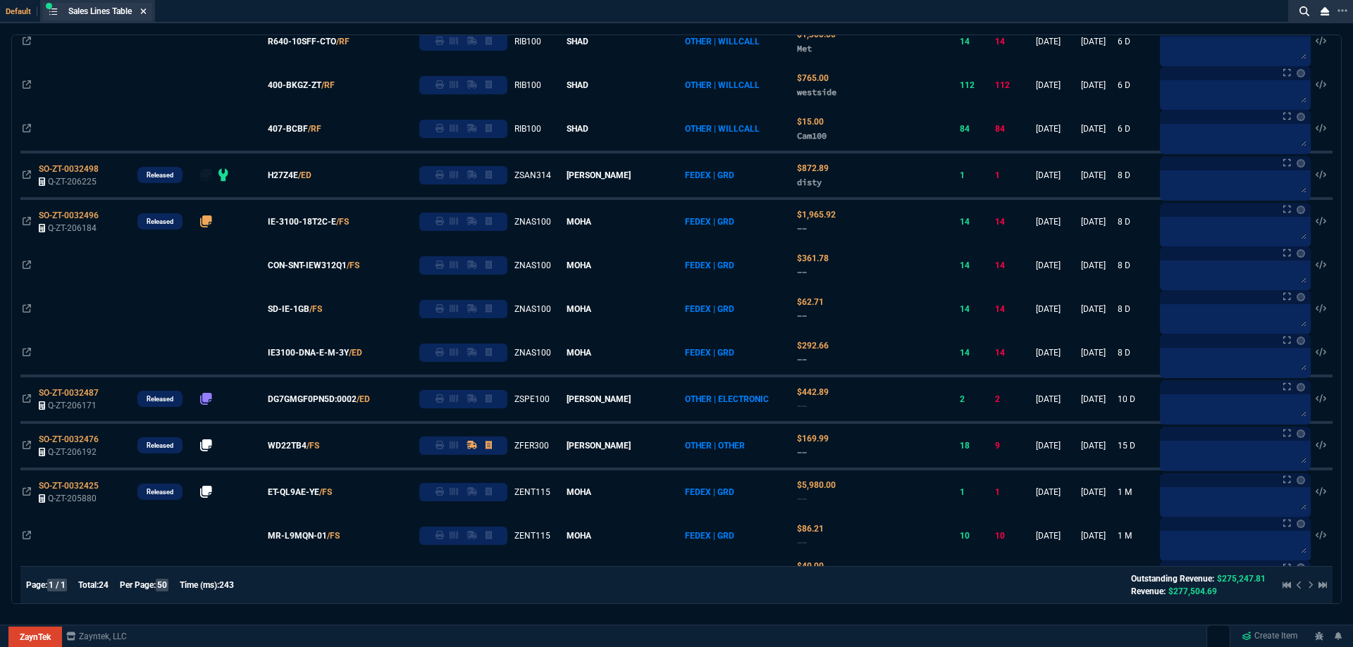
click at [144, 13] on icon at bounding box center [144, 11] width 6 height 6
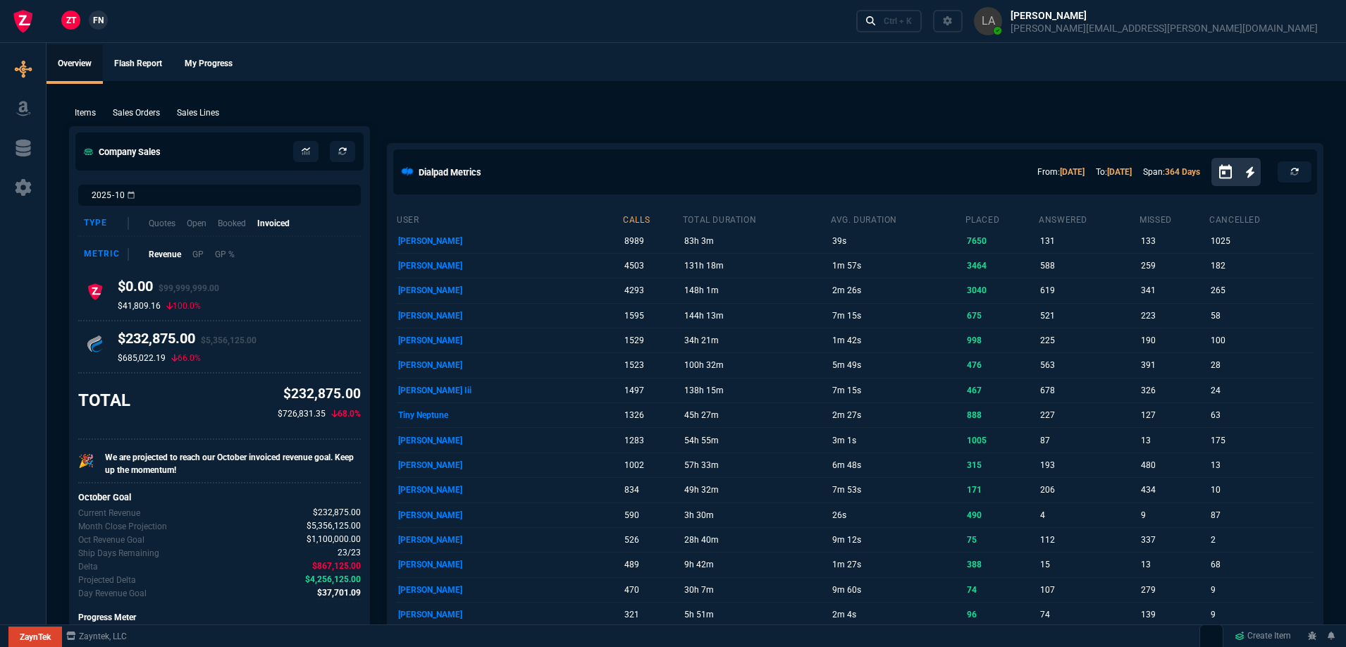
click at [110, 20] on nx-fornida-client-manager "ZT FN" at bounding box center [84, 21] width 55 height 21
click at [108, 20] on nx-fornida-client-manager "ZT FN" at bounding box center [84, 21] width 55 height 21
click at [105, 20] on link "FN" at bounding box center [98, 20] width 19 height 19
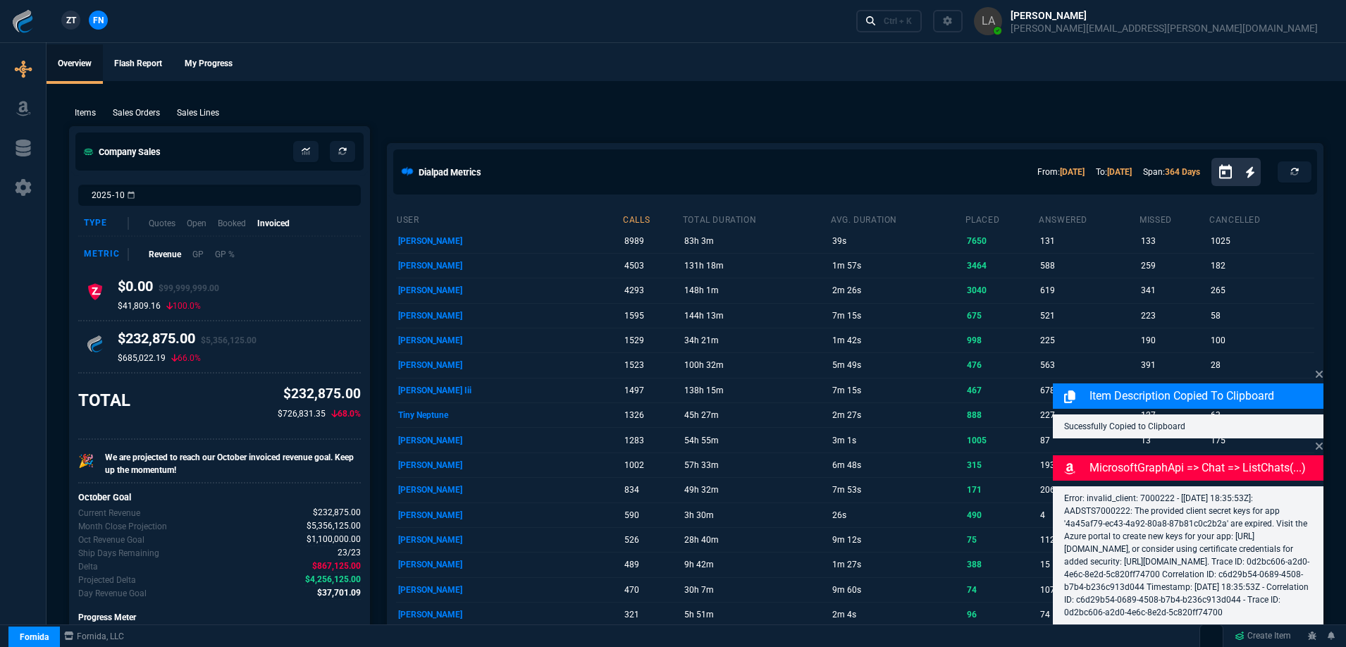
click at [203, 114] on p "Sales Lines" at bounding box center [198, 112] width 42 height 13
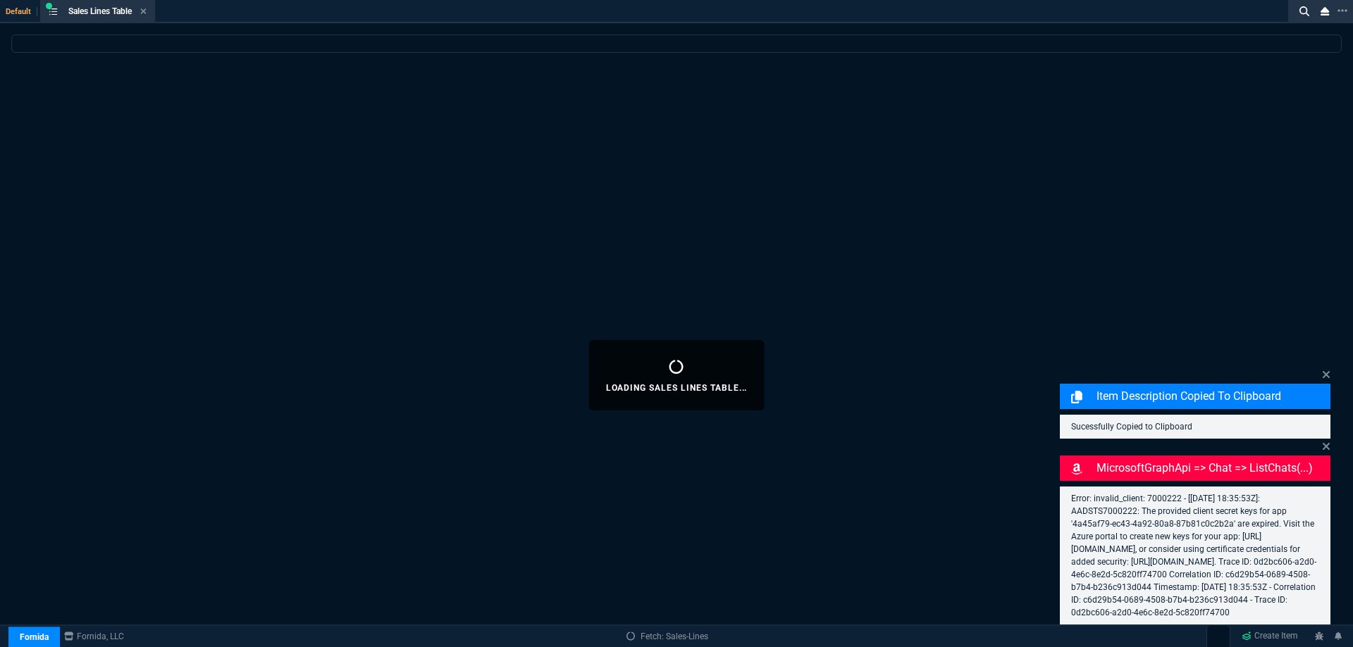
select select
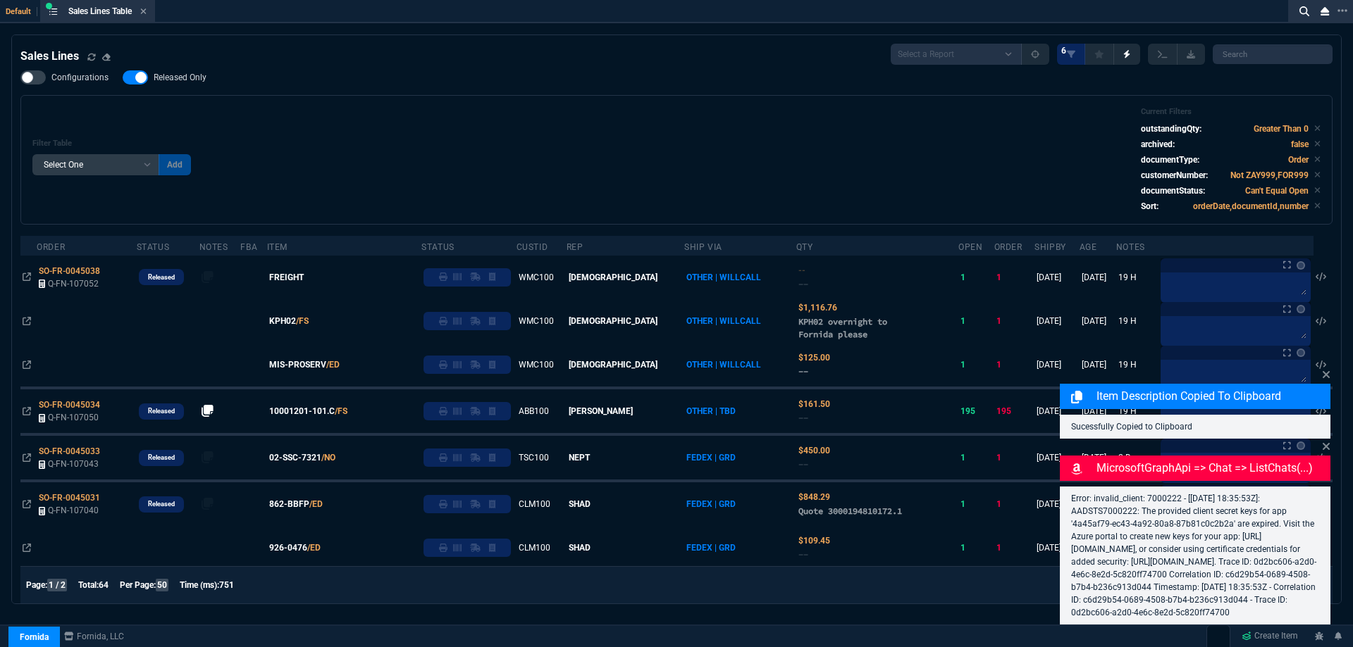
click at [1324, 369] on icon at bounding box center [1326, 374] width 8 height 11
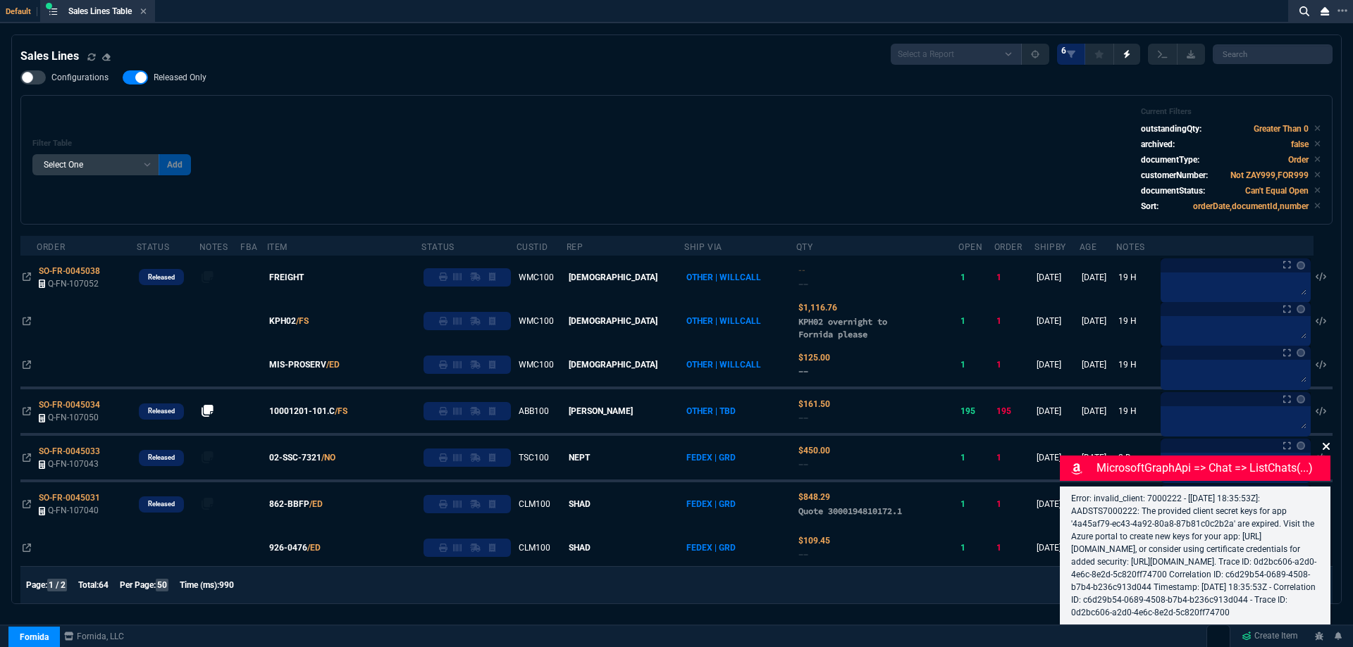
click at [1325, 441] on icon at bounding box center [1326, 446] width 8 height 11
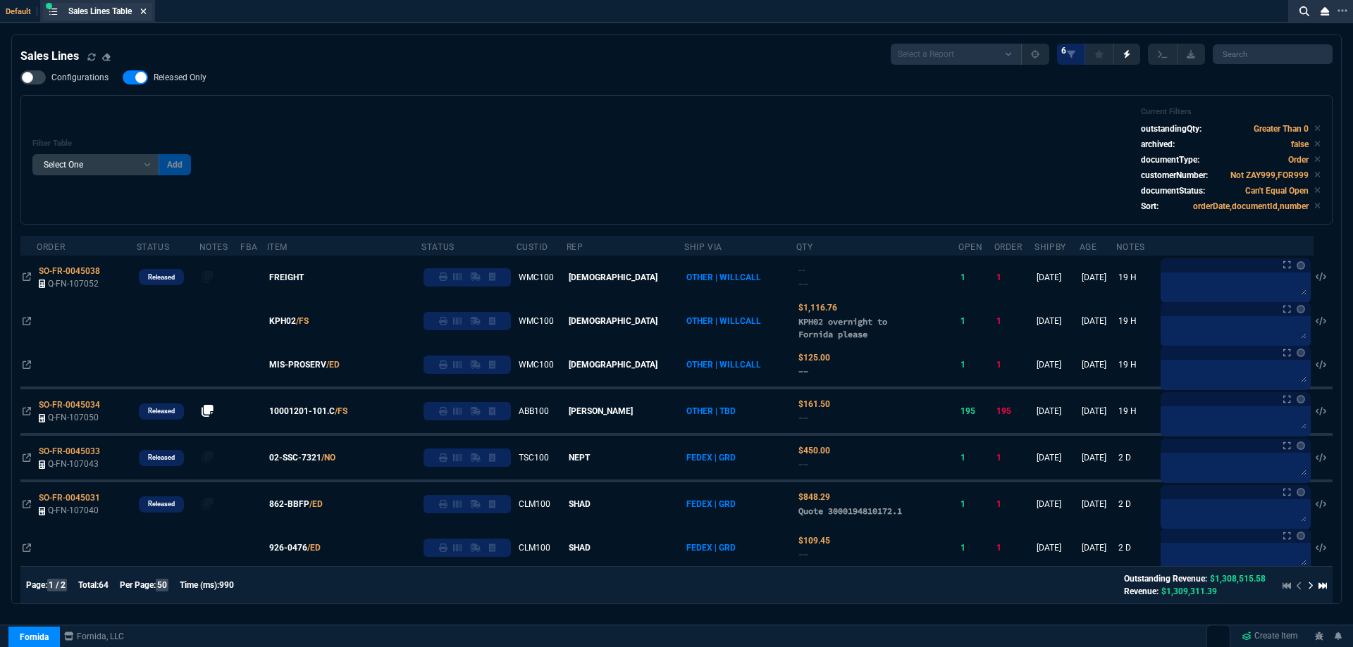
click at [147, 11] on icon at bounding box center [143, 11] width 6 height 8
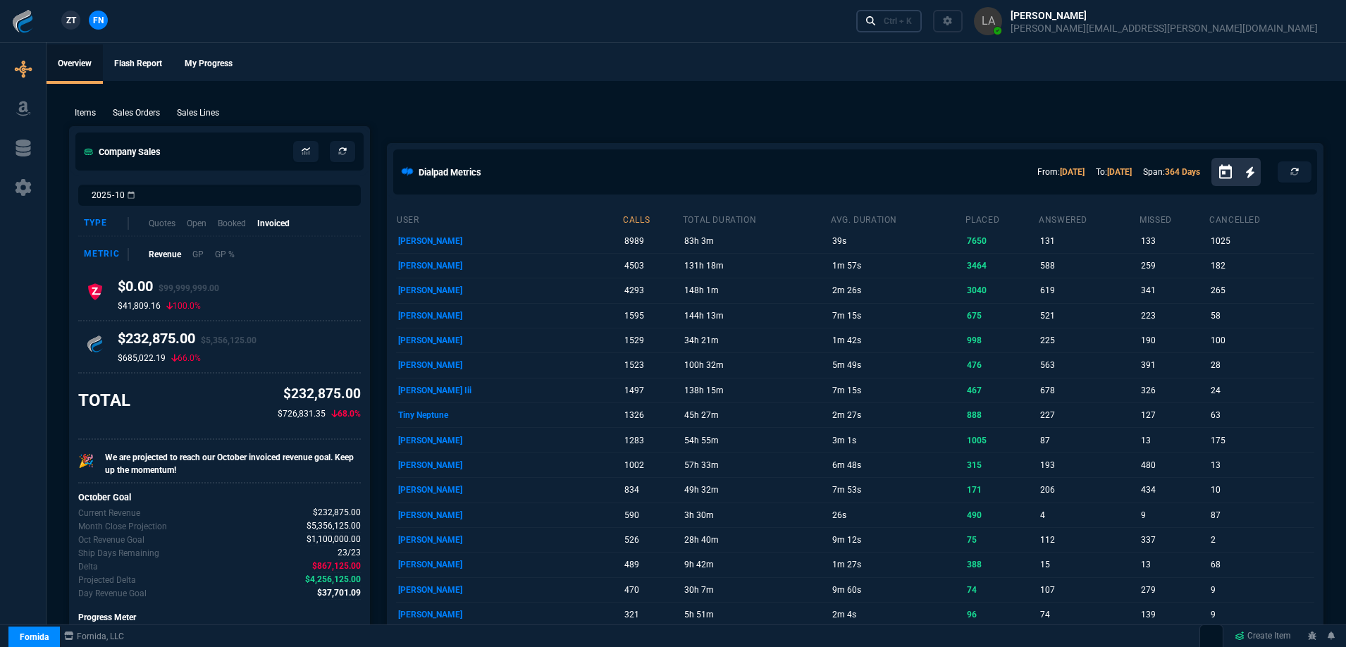
click at [912, 21] on div "Ctrl + K" at bounding box center [897, 20] width 28 height 11
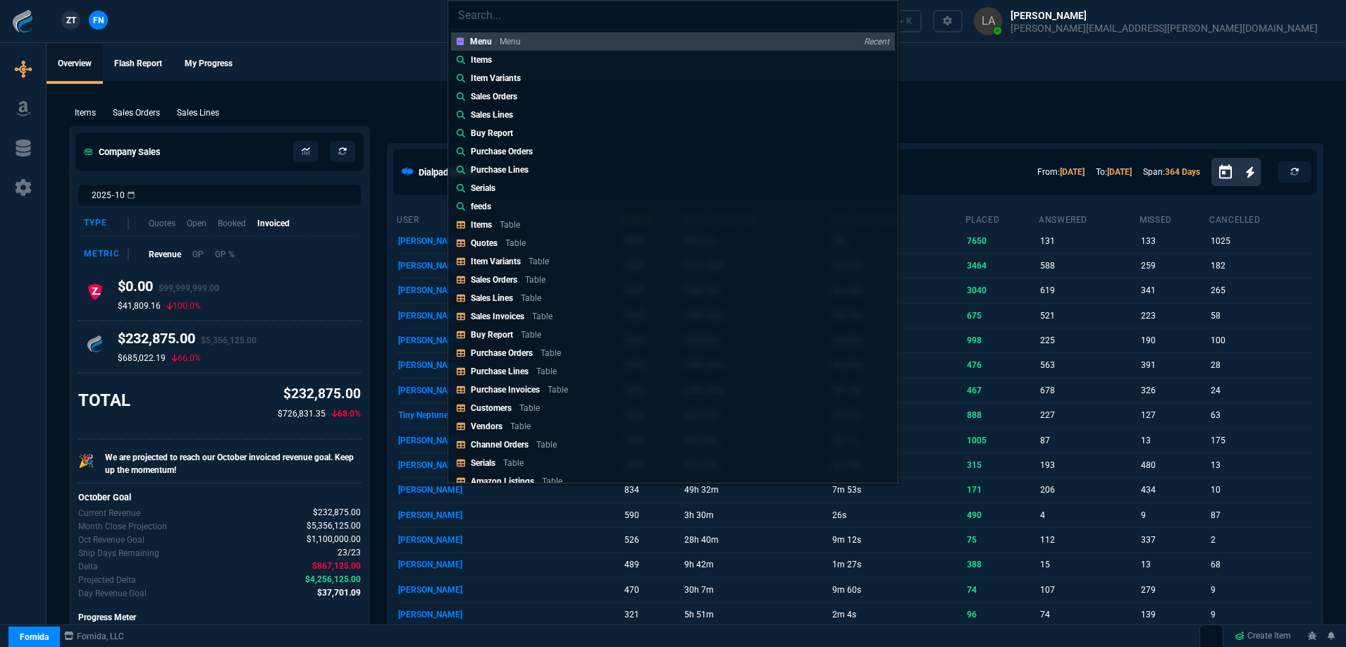
click at [566, 68] on link "Items" at bounding box center [673, 60] width 444 height 18
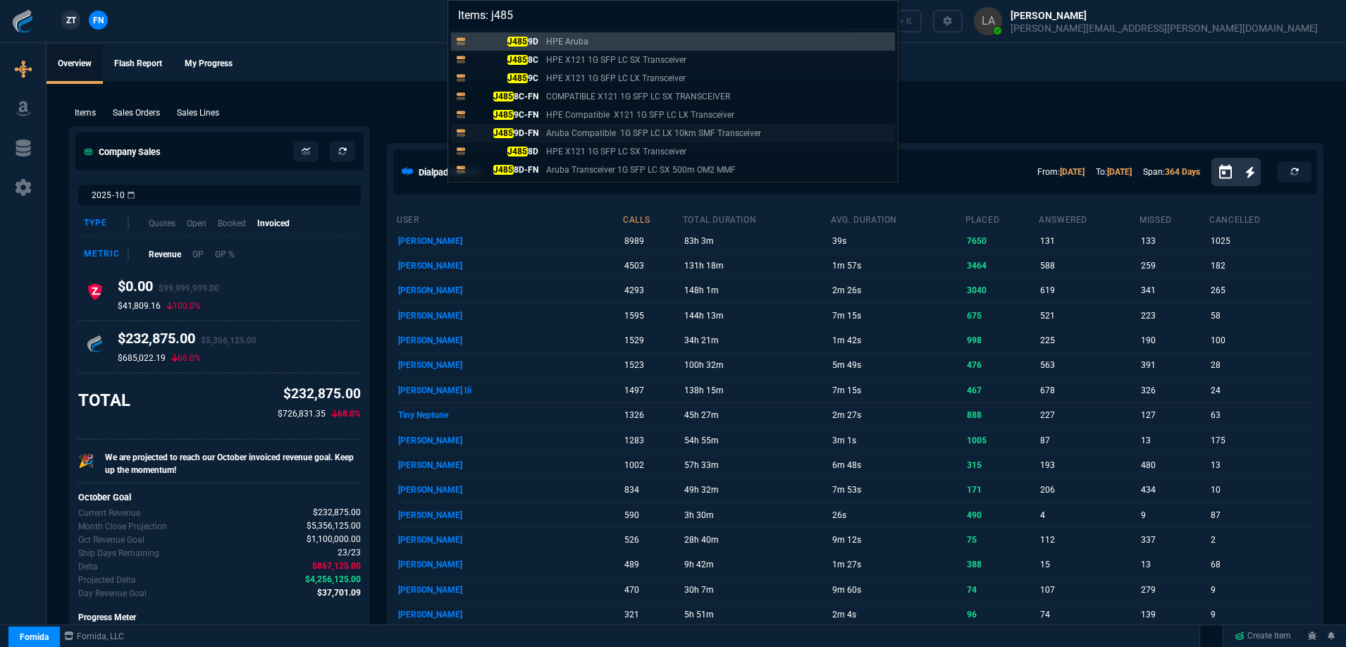
type input "Items: j485"
click at [528, 135] on p "J485 9D-FN" at bounding box center [505, 133] width 68 height 13
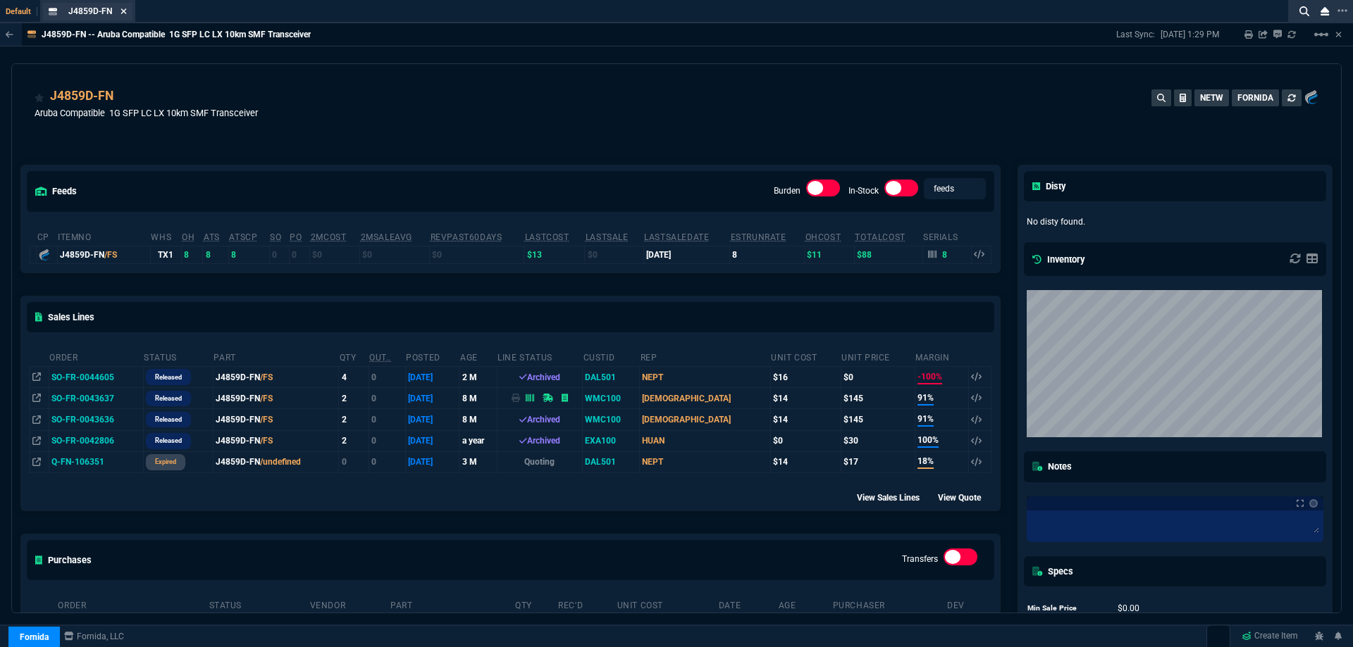
click at [122, 9] on icon at bounding box center [124, 11] width 6 height 6
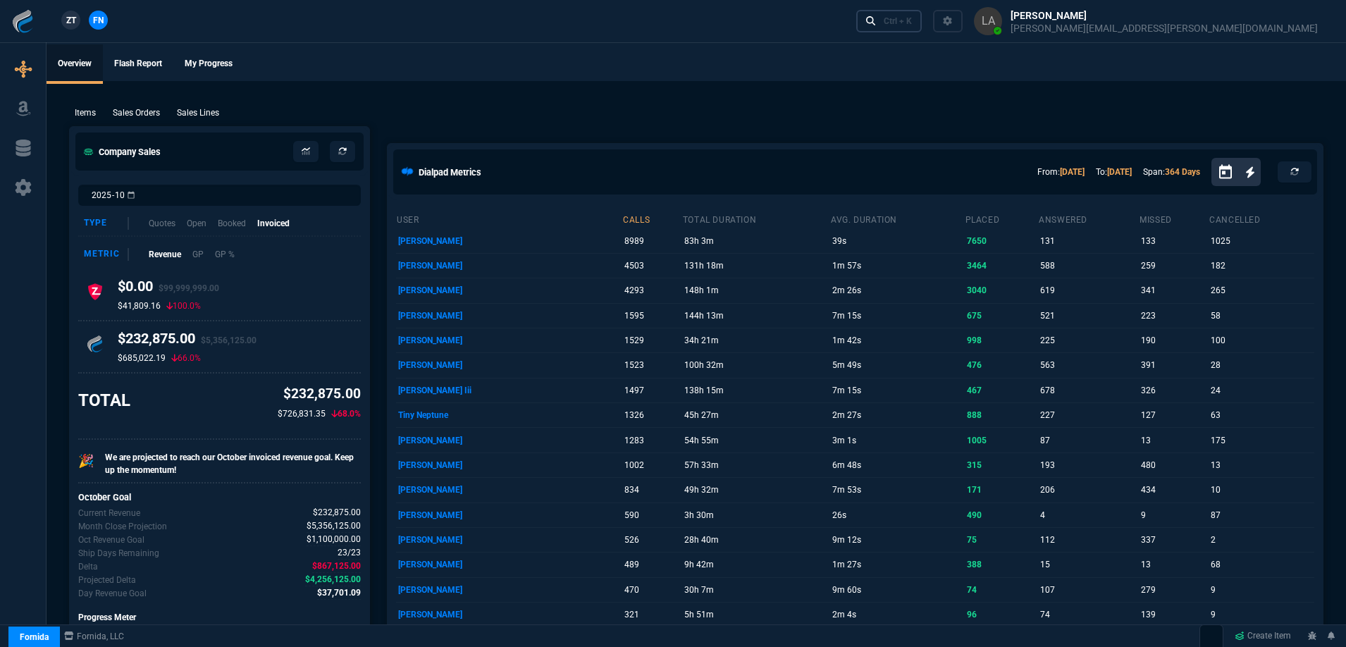
click at [912, 18] on div "Ctrl + K" at bounding box center [897, 20] width 28 height 11
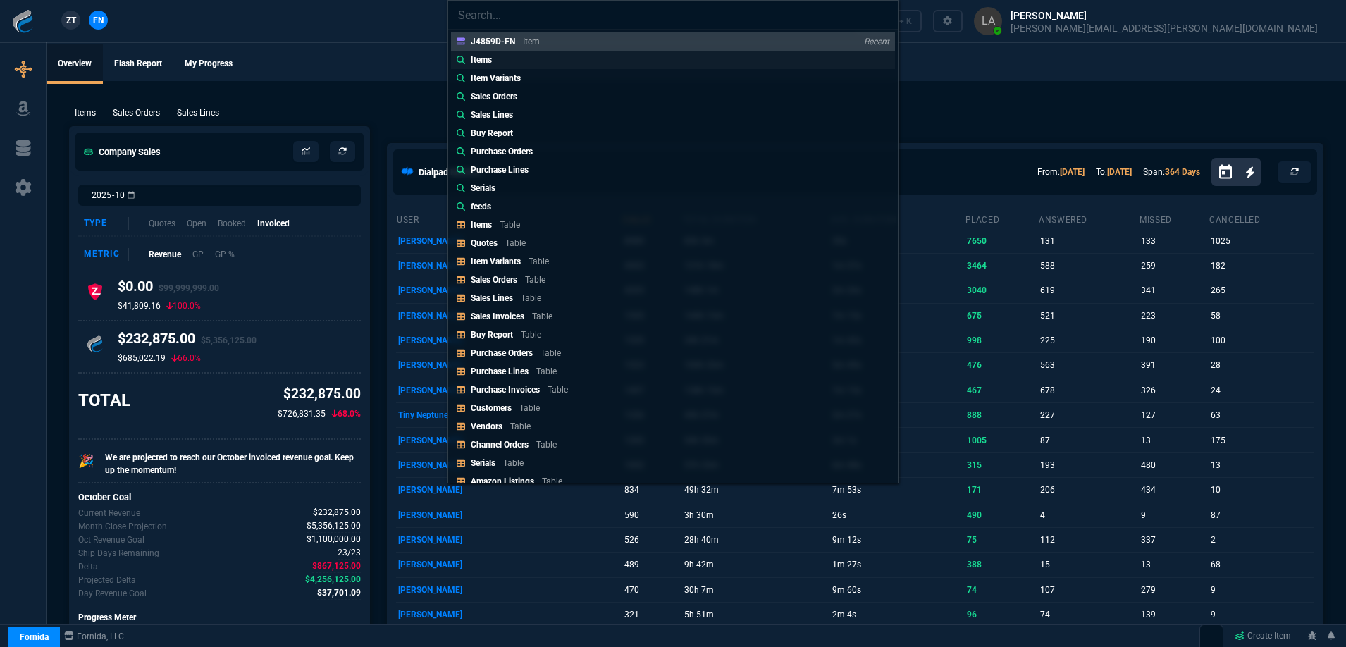
click at [466, 61] on div "Items" at bounding box center [477, 60] width 41 height 13
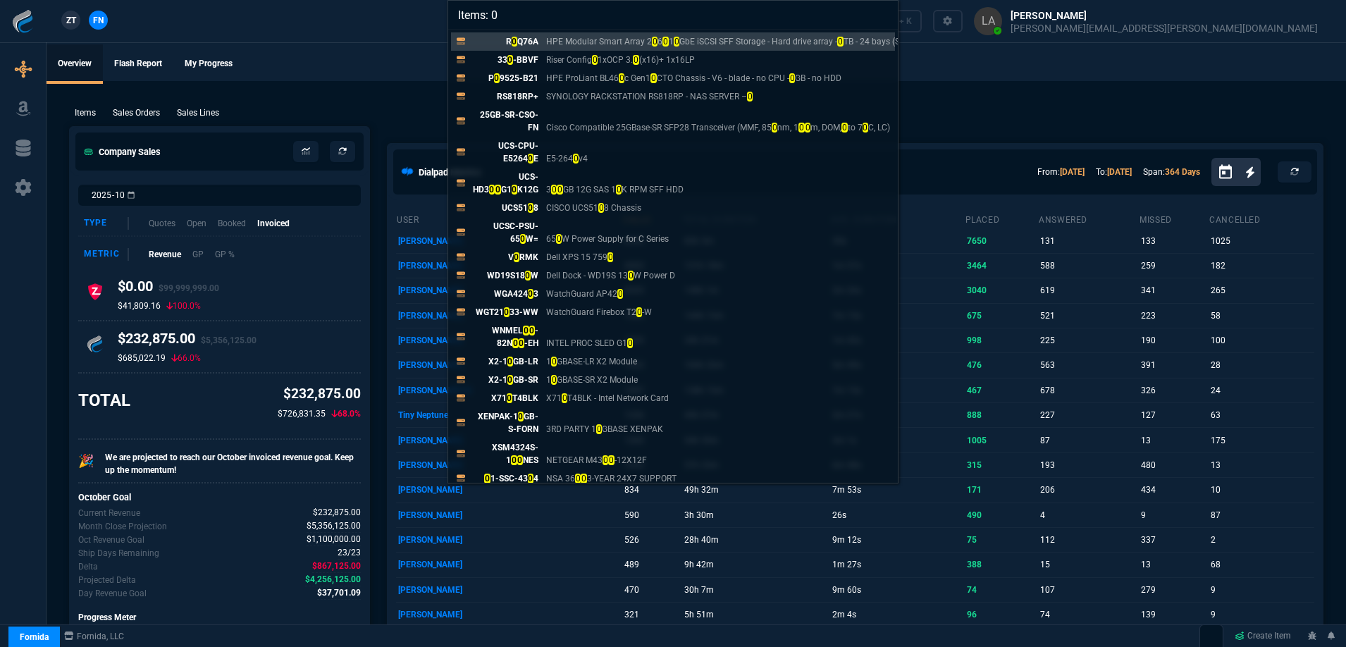
type input "Items: 0"
click at [387, 30] on div "Items: 0 R 0 Q76A HPE Modular Smart Array 2 0 6 0 1 0 GbE iSCSI SFF Storage - H…" at bounding box center [673, 323] width 1346 height 647
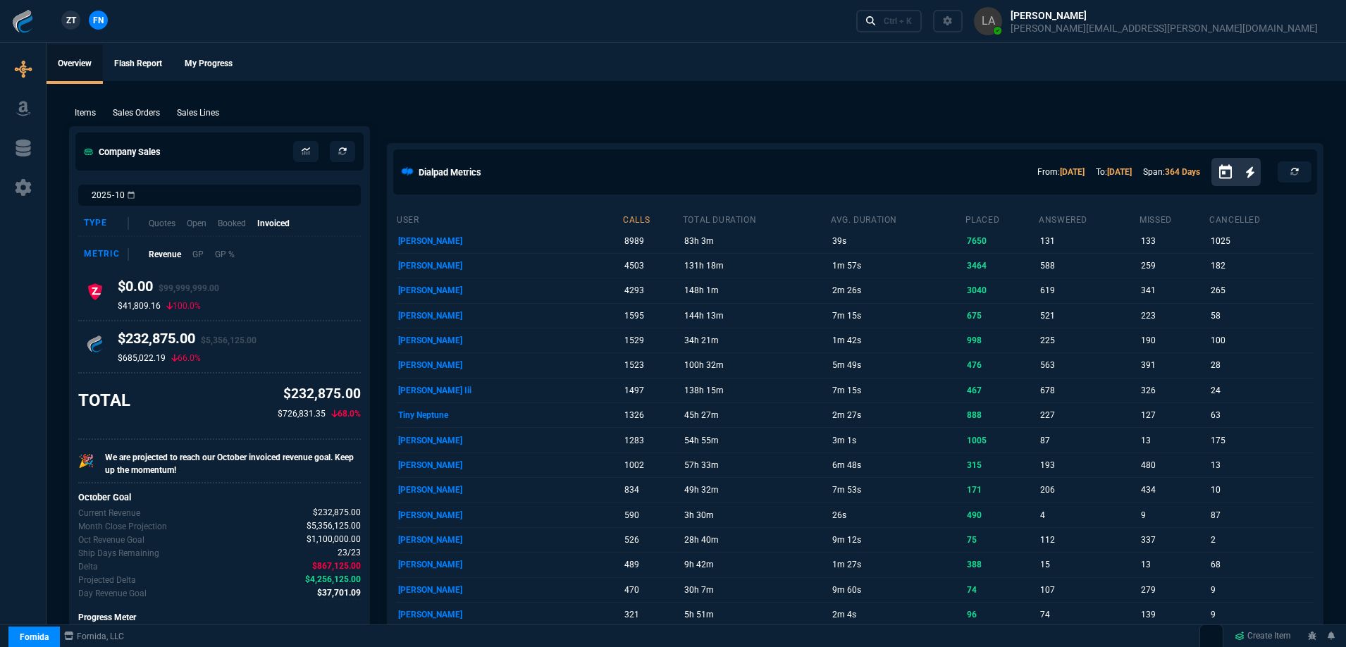
click at [70, 24] on span "ZT" at bounding box center [71, 20] width 10 height 13
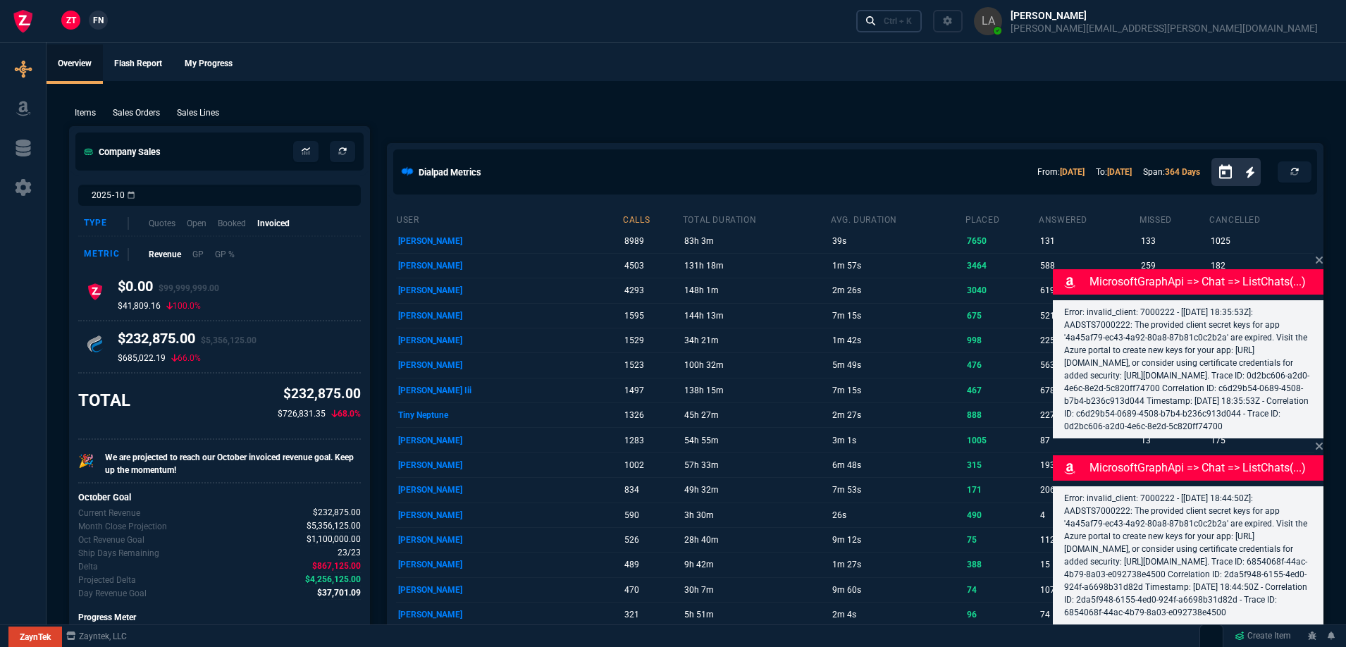
click at [912, 22] on div "Ctrl + K" at bounding box center [897, 20] width 28 height 11
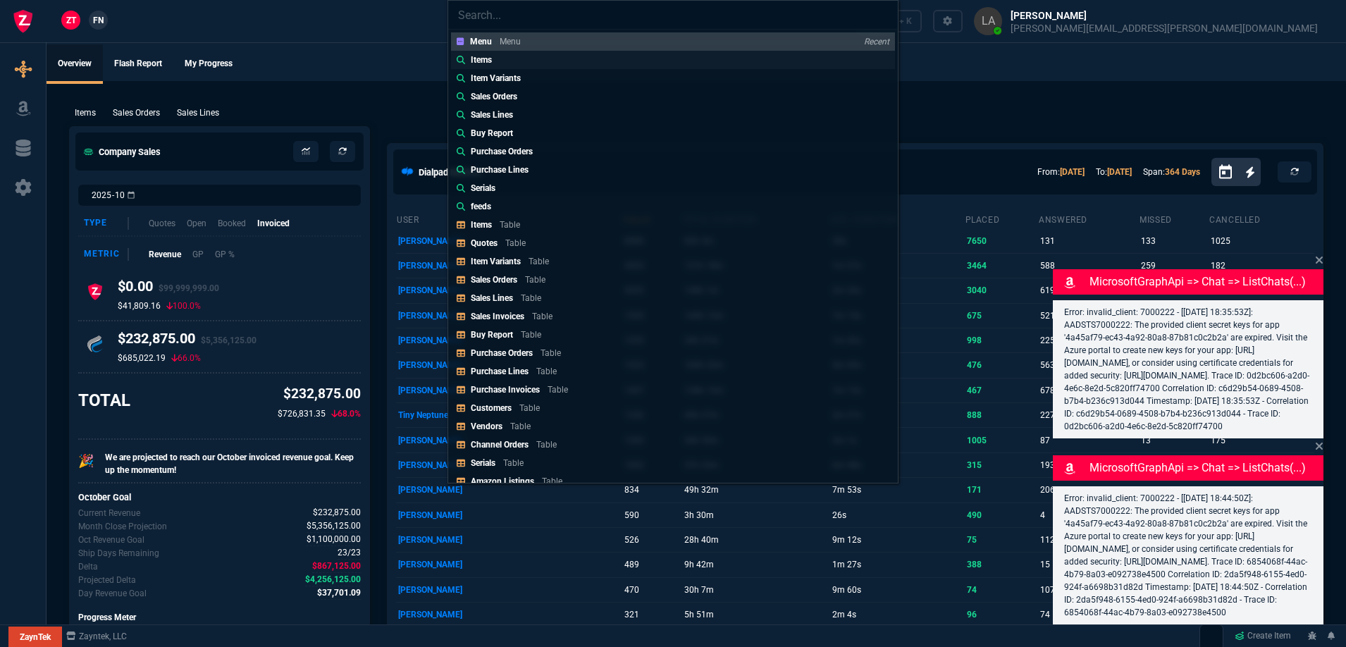
click at [522, 65] on link "Items" at bounding box center [673, 60] width 444 height 18
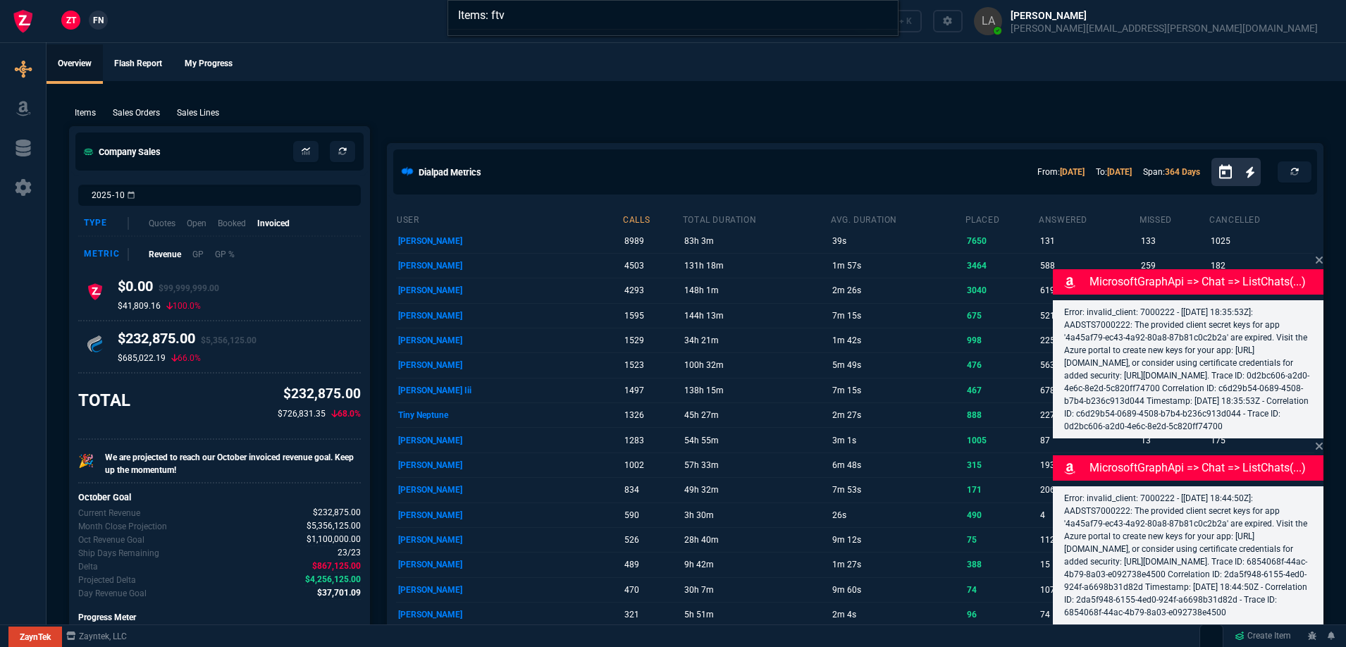
type input "Items: ftv"
click at [442, 85] on div "Items: ftv" at bounding box center [673, 323] width 1346 height 647
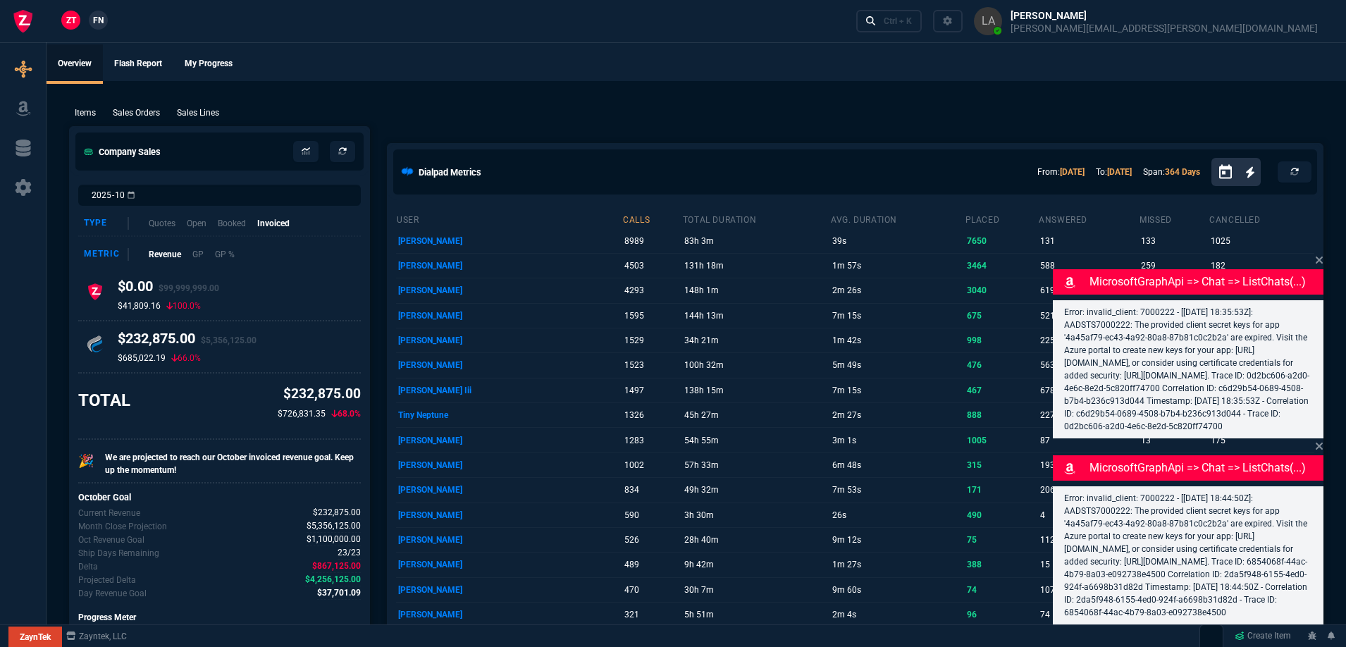
click at [95, 18] on span "FN" at bounding box center [98, 20] width 11 height 13
click at [912, 18] on div "Ctrl + K" at bounding box center [897, 20] width 28 height 11
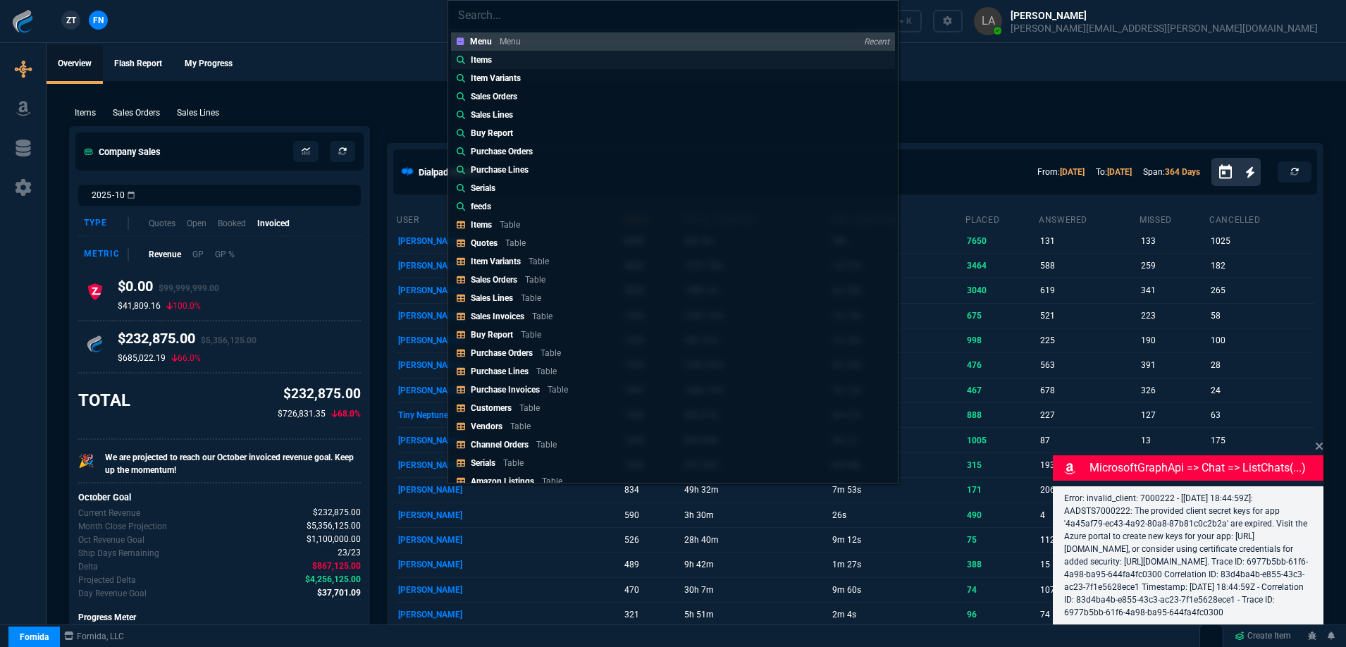
click at [476, 58] on p "Items" at bounding box center [481, 60] width 21 height 13
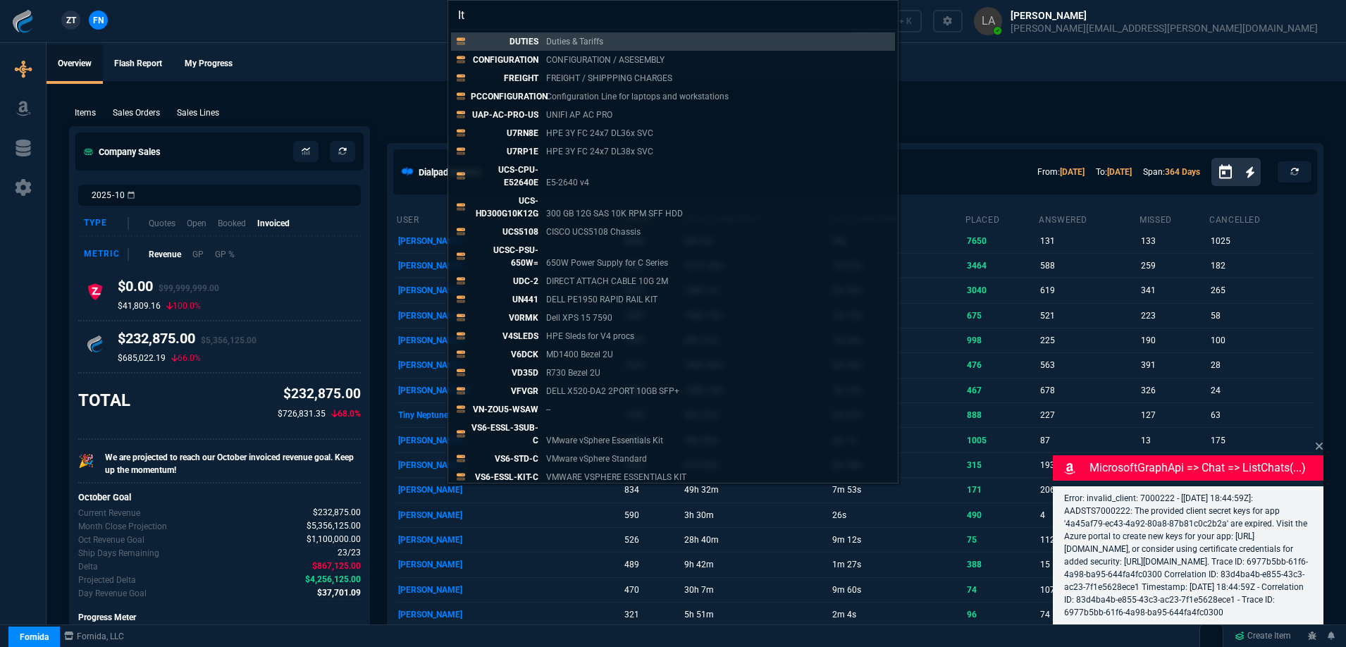
type input "I"
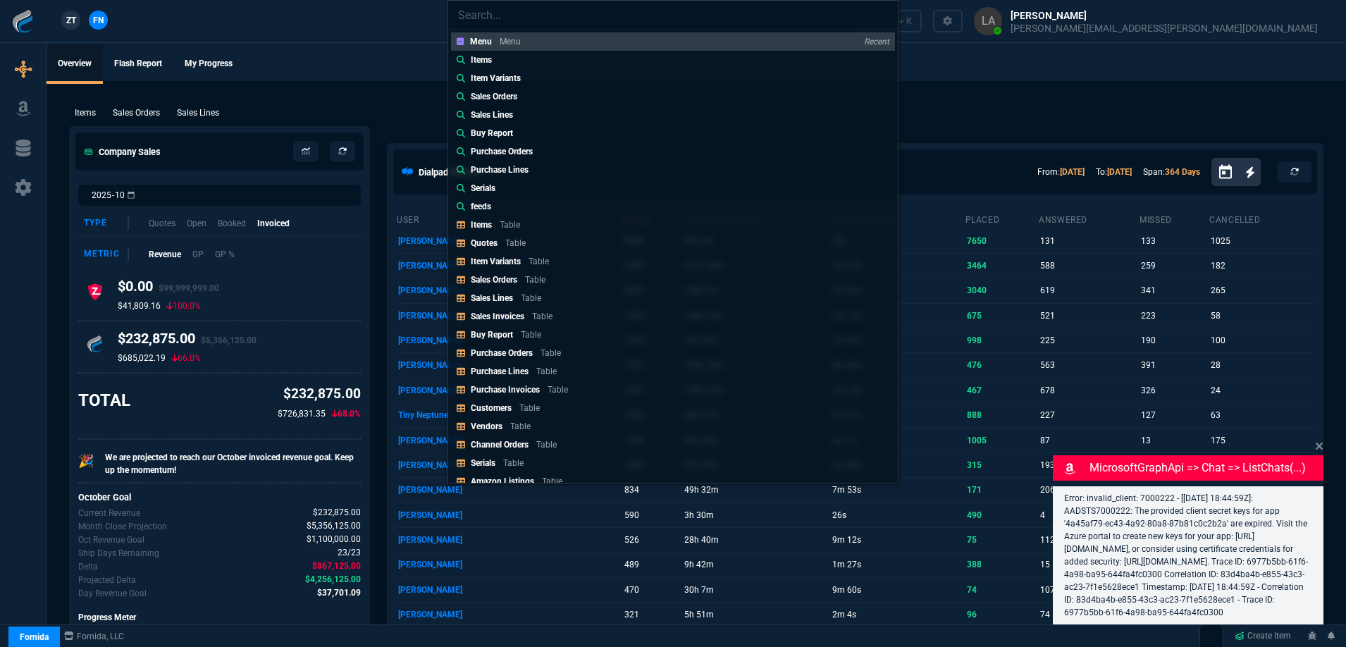
click at [401, 79] on div "Menu Menu Recent Items Item Variants Sales Orders Sales Lines Buy Report Purcha…" at bounding box center [673, 323] width 1346 height 647
